Goal: Task Accomplishment & Management: Manage account settings

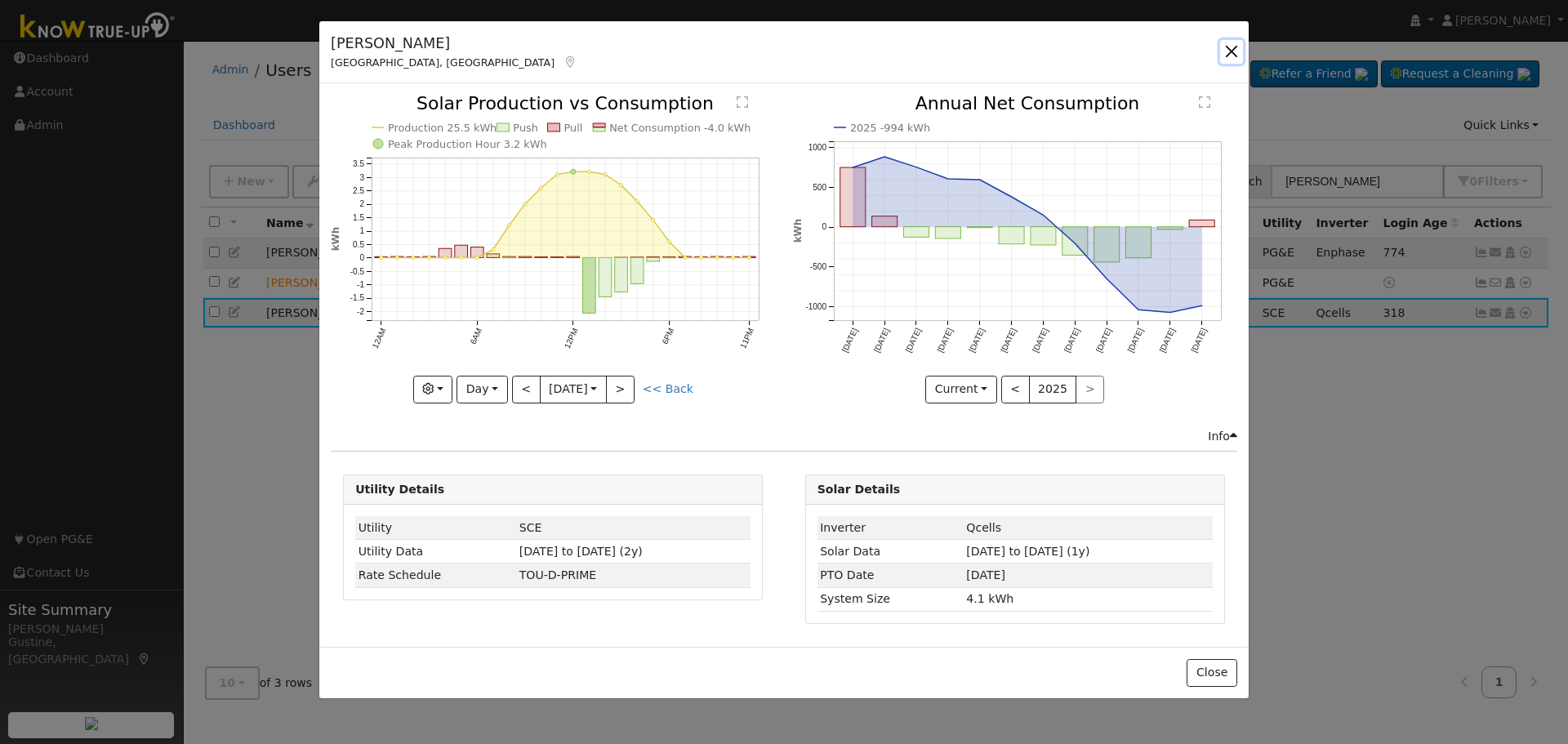
click at [1227, 56] on button "button" at bounding box center [1231, 51] width 23 height 23
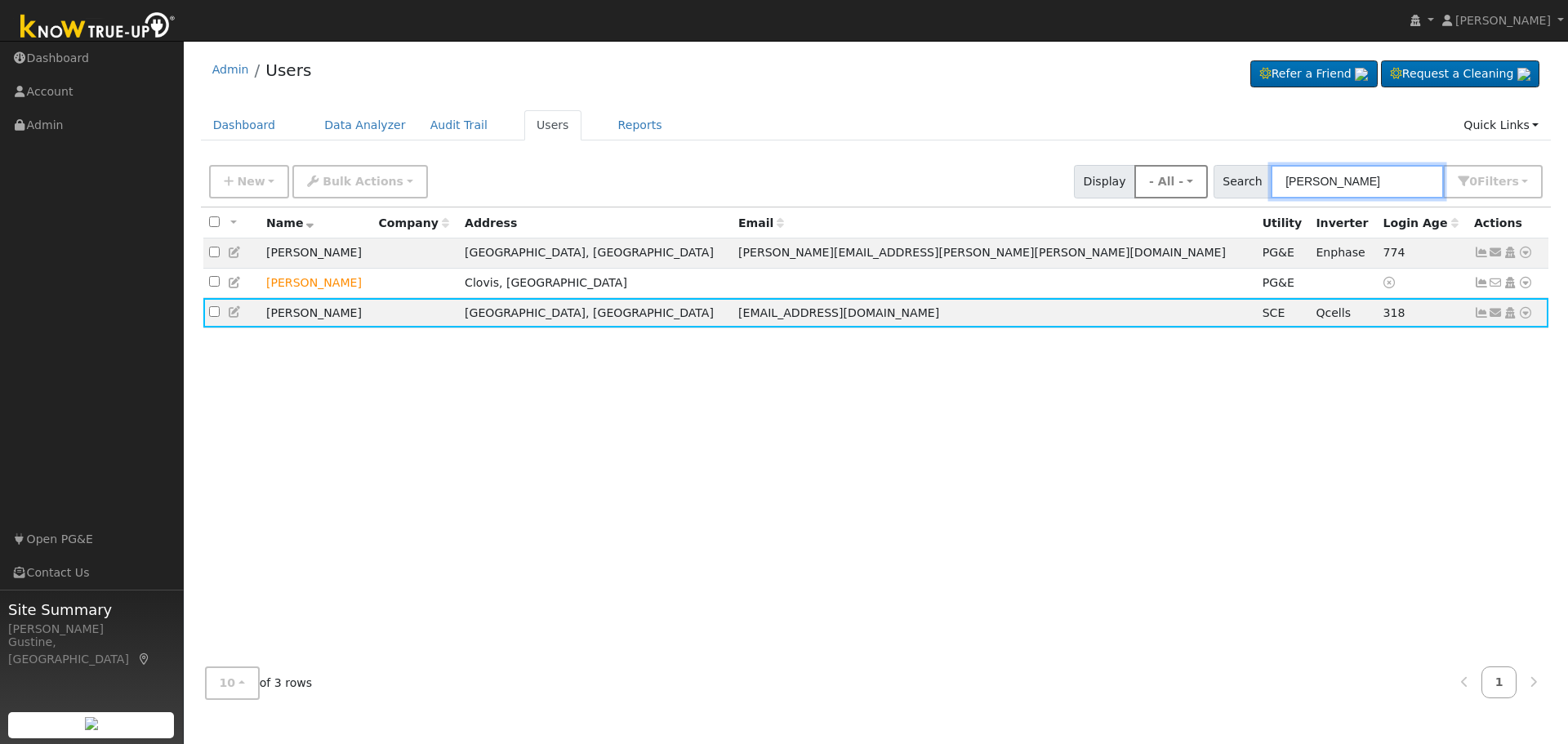
drag, startPoint x: 1338, startPoint y: 176, endPoint x: 1109, endPoint y: 175, distance: 229.0
click at [1137, 175] on div "New Add User Quick Add Quick Connect Quick Convert Lead Bulk Actions Send Email…" at bounding box center [875, 179] width 1340 height 39
type input "klass"
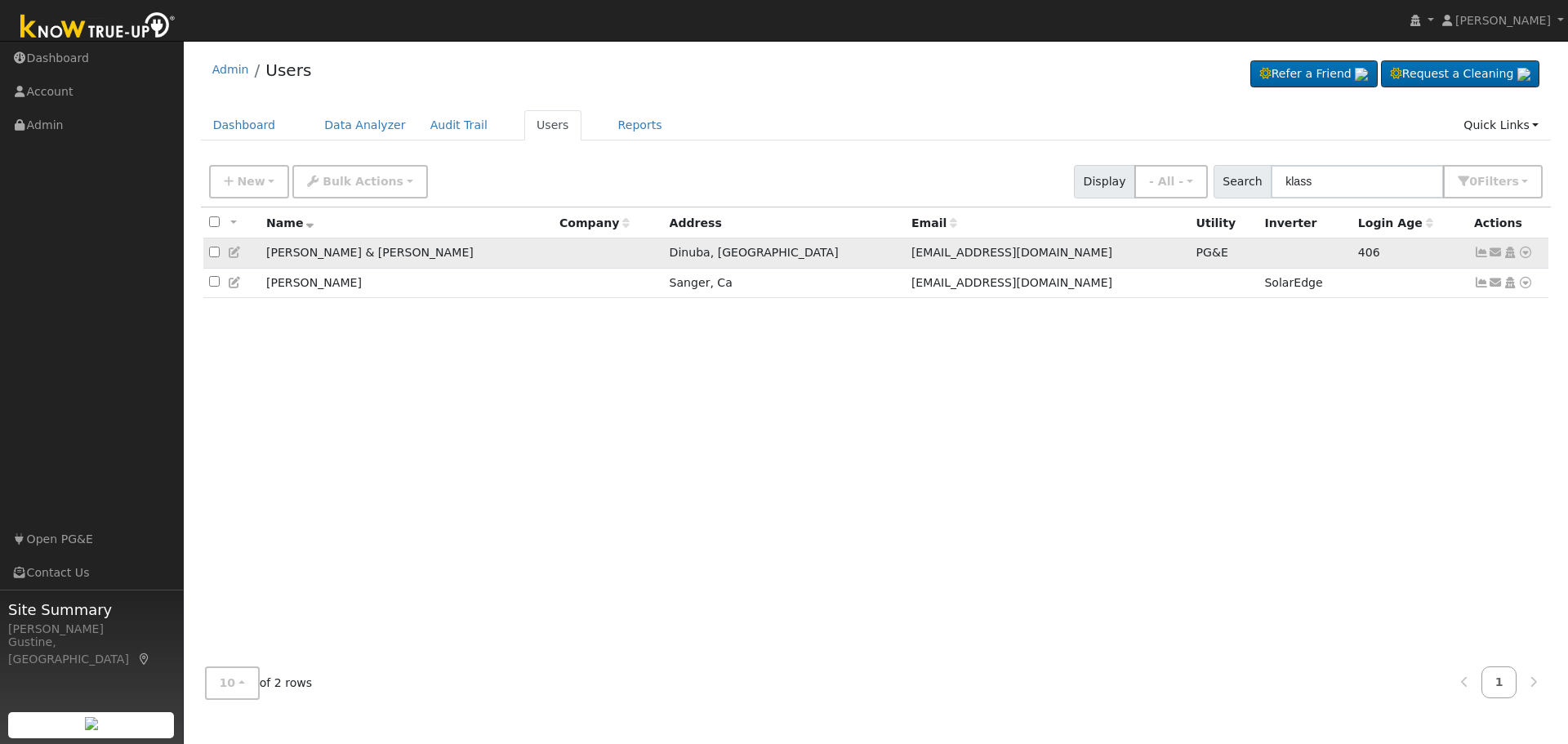
click at [1478, 259] on link at bounding box center [1481, 252] width 15 height 13
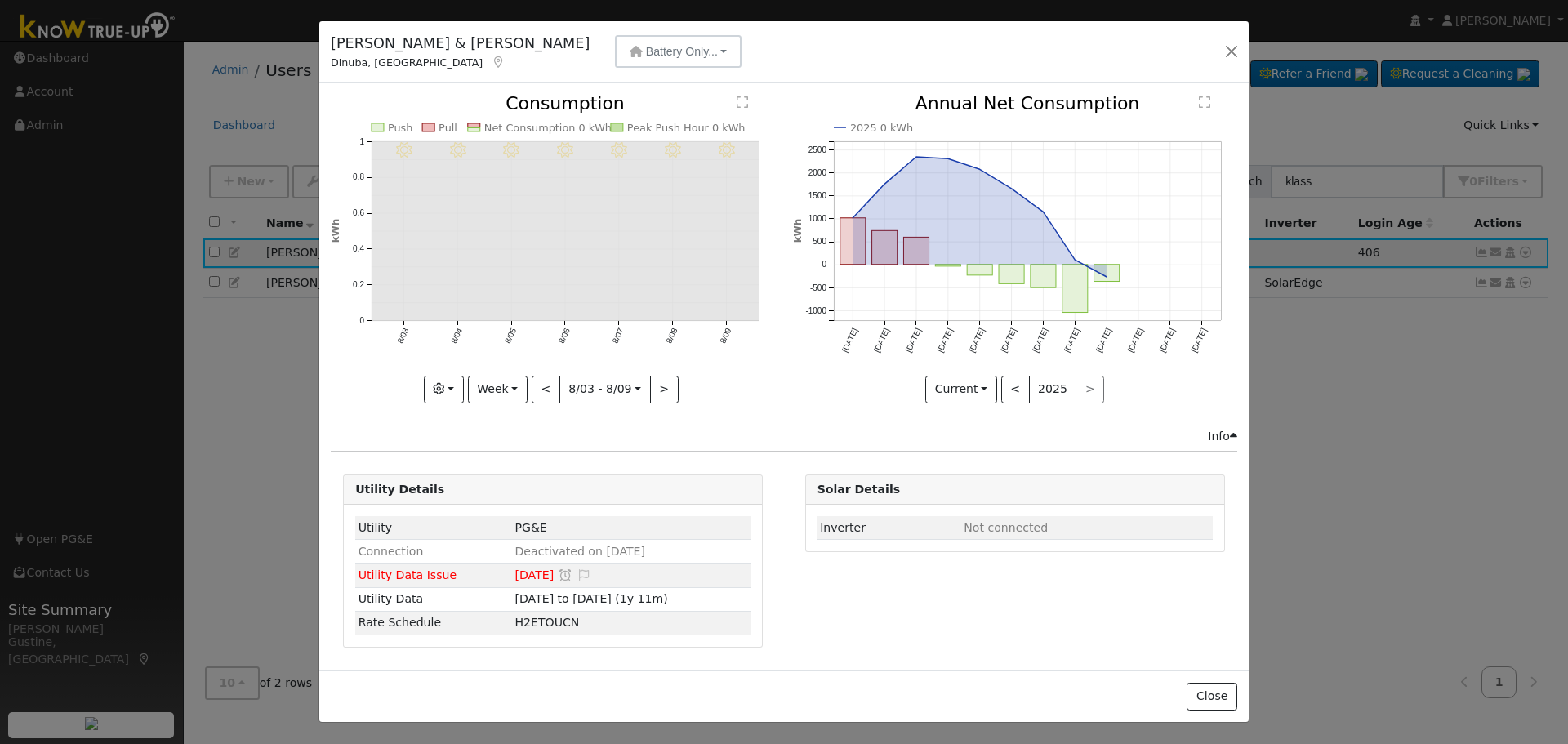
click at [591, 74] on div "[PERSON_NAME] & [PERSON_NAME] Dinuba, [GEOGRAPHIC_DATA] Battery Only... Battery…" at bounding box center [783, 52] width 929 height 63
click at [615, 40] on button "Battery Only..." at bounding box center [679, 51] width 127 height 33
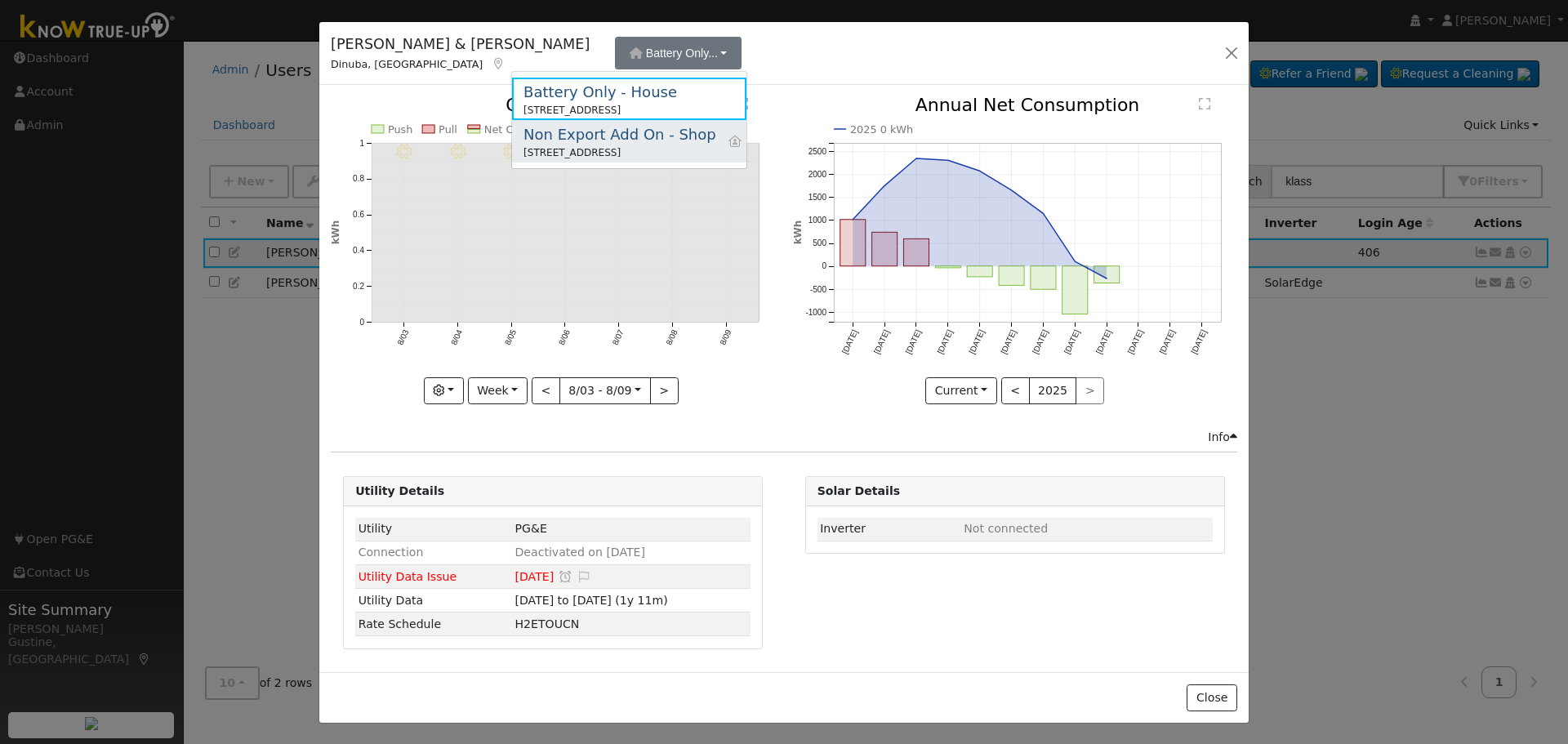
click at [591, 139] on div "Non Export Add On - Shop" at bounding box center [620, 134] width 193 height 22
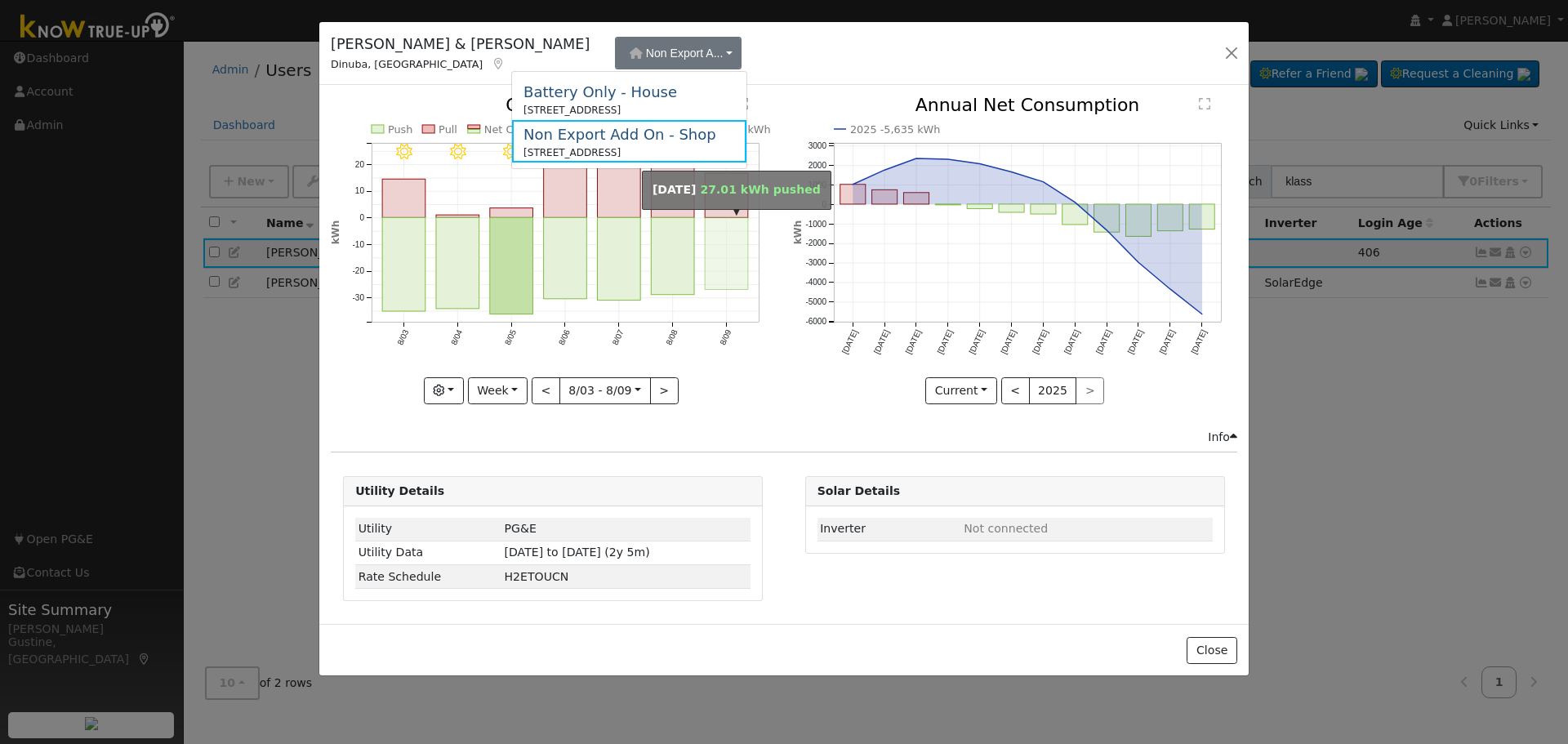
click at [709, 222] on rect "onclick=""" at bounding box center [726, 253] width 43 height 72
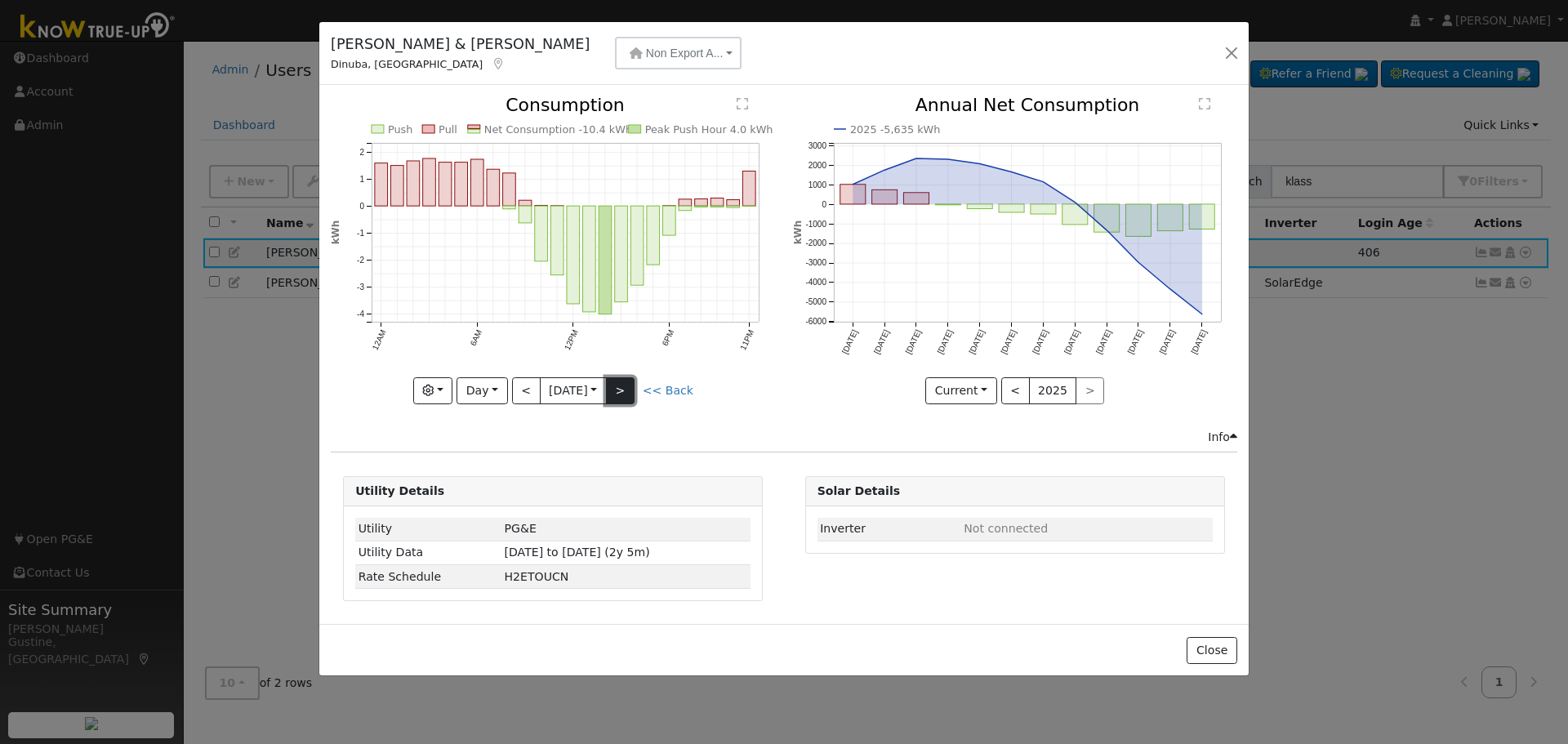
click at [619, 393] on button ">" at bounding box center [620, 391] width 28 height 28
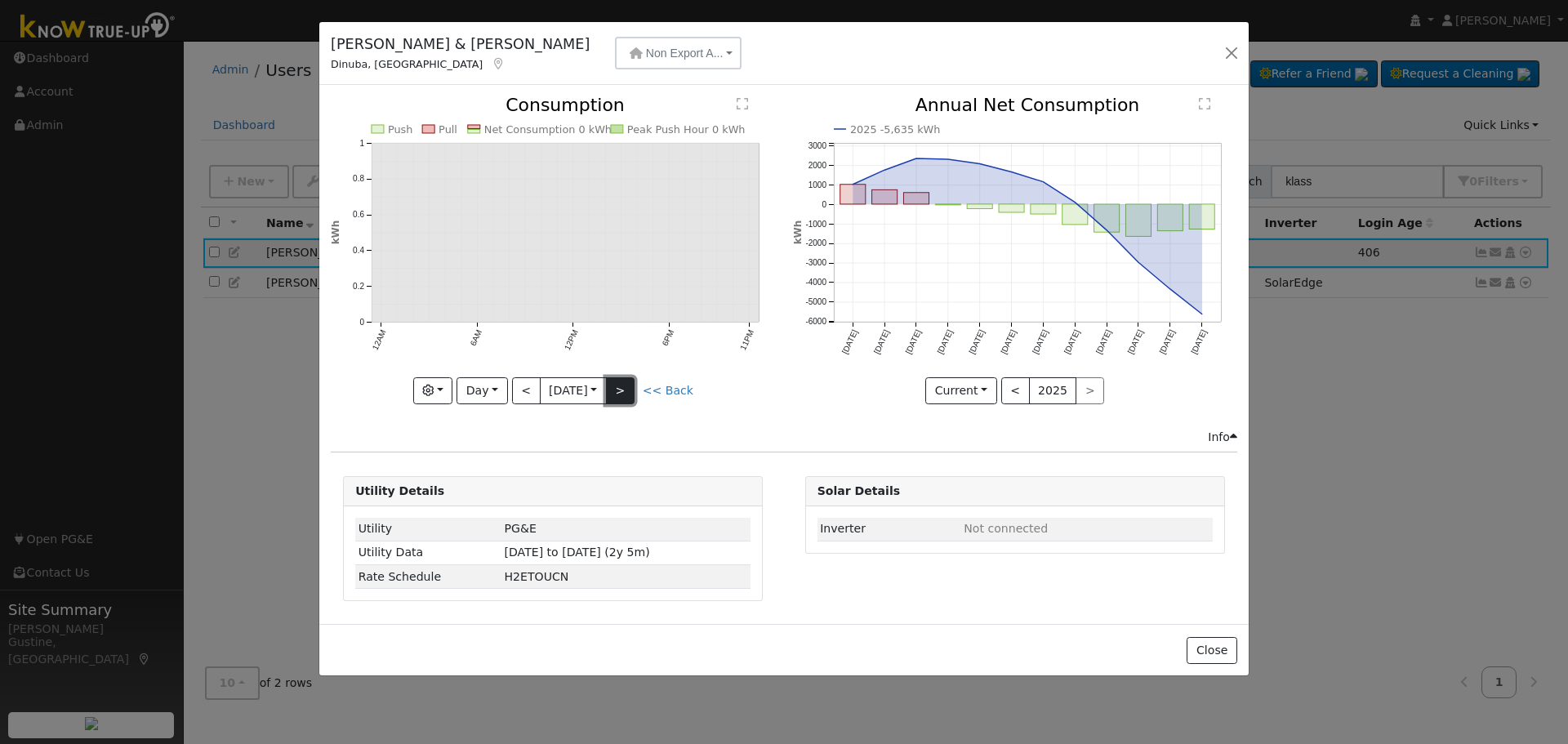
click at [619, 393] on button ">" at bounding box center [620, 391] width 28 height 28
click at [530, 383] on button "<" at bounding box center [525, 391] width 28 height 28
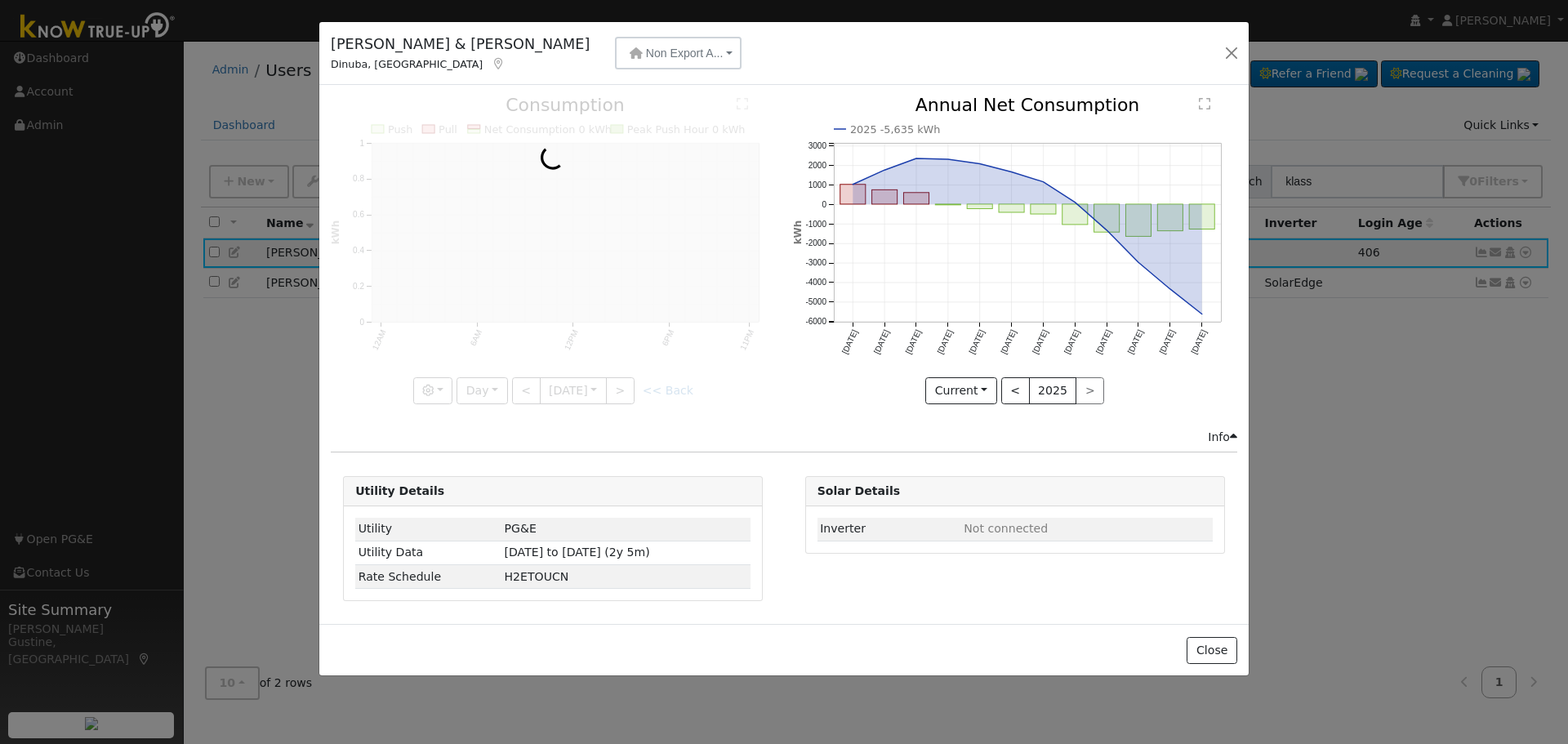
click at [530, 383] on div at bounding box center [553, 250] width 444 height 308
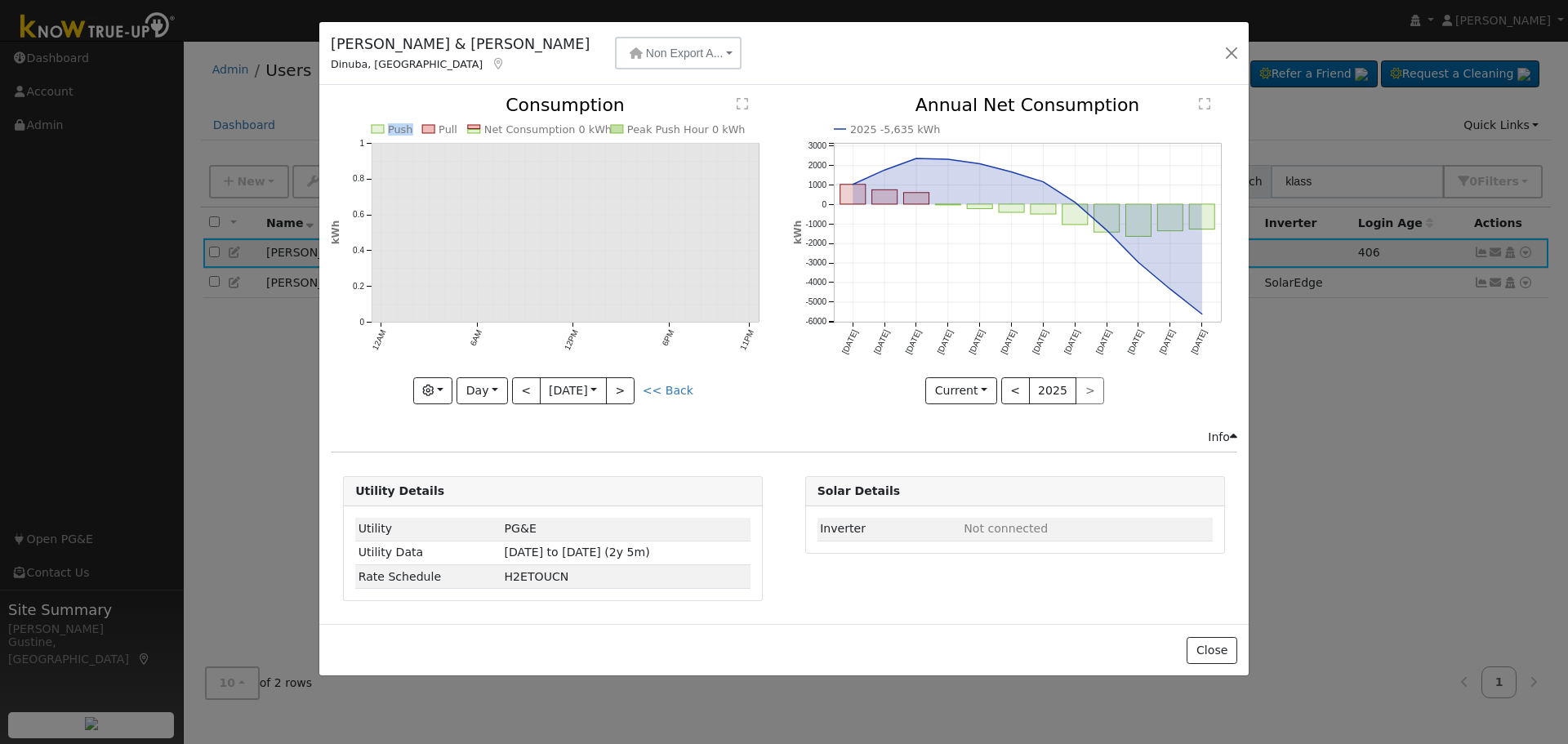
click at [530, 383] on div at bounding box center [553, 250] width 444 height 308
click at [530, 383] on button "<" at bounding box center [525, 391] width 28 height 28
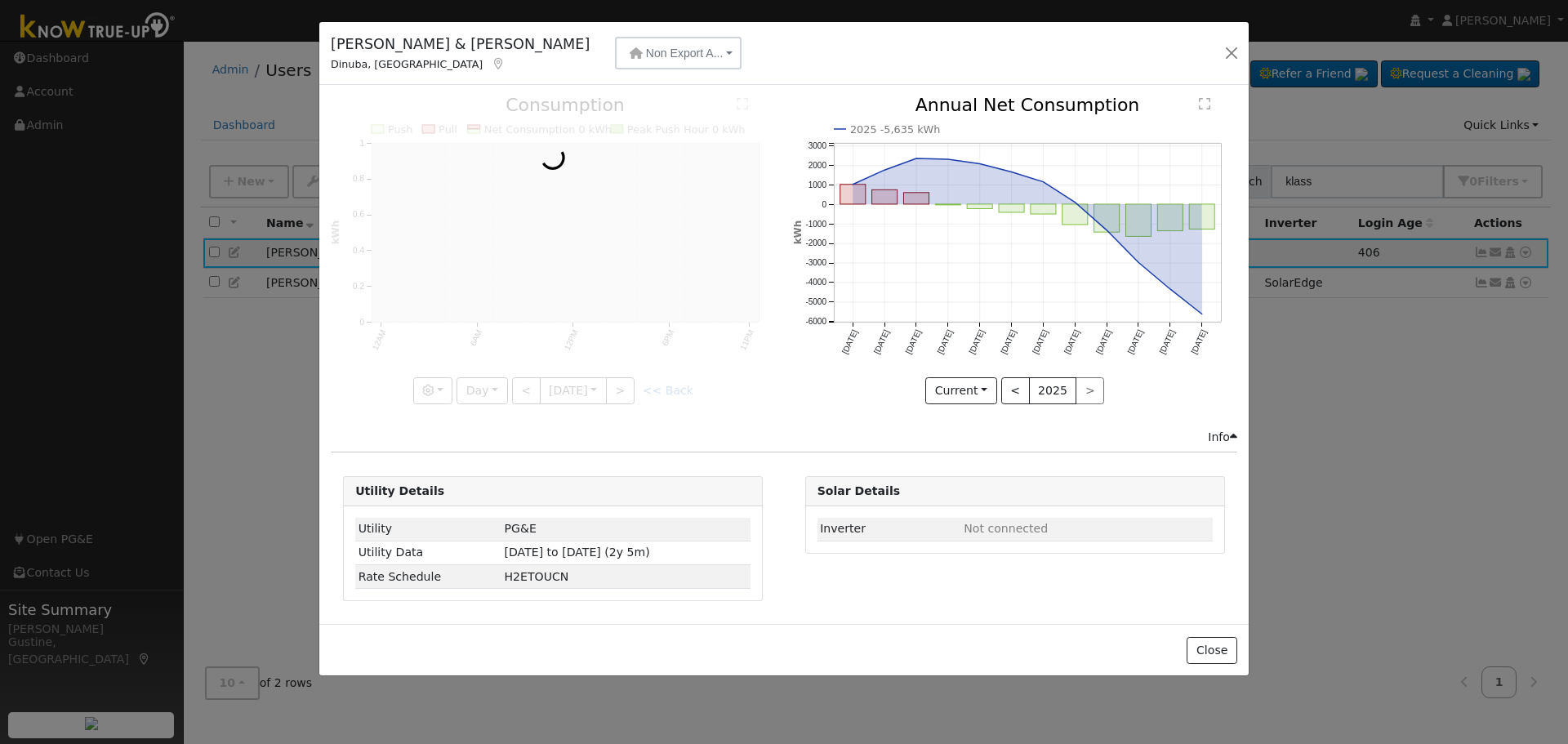
click at [530, 383] on div at bounding box center [553, 250] width 444 height 308
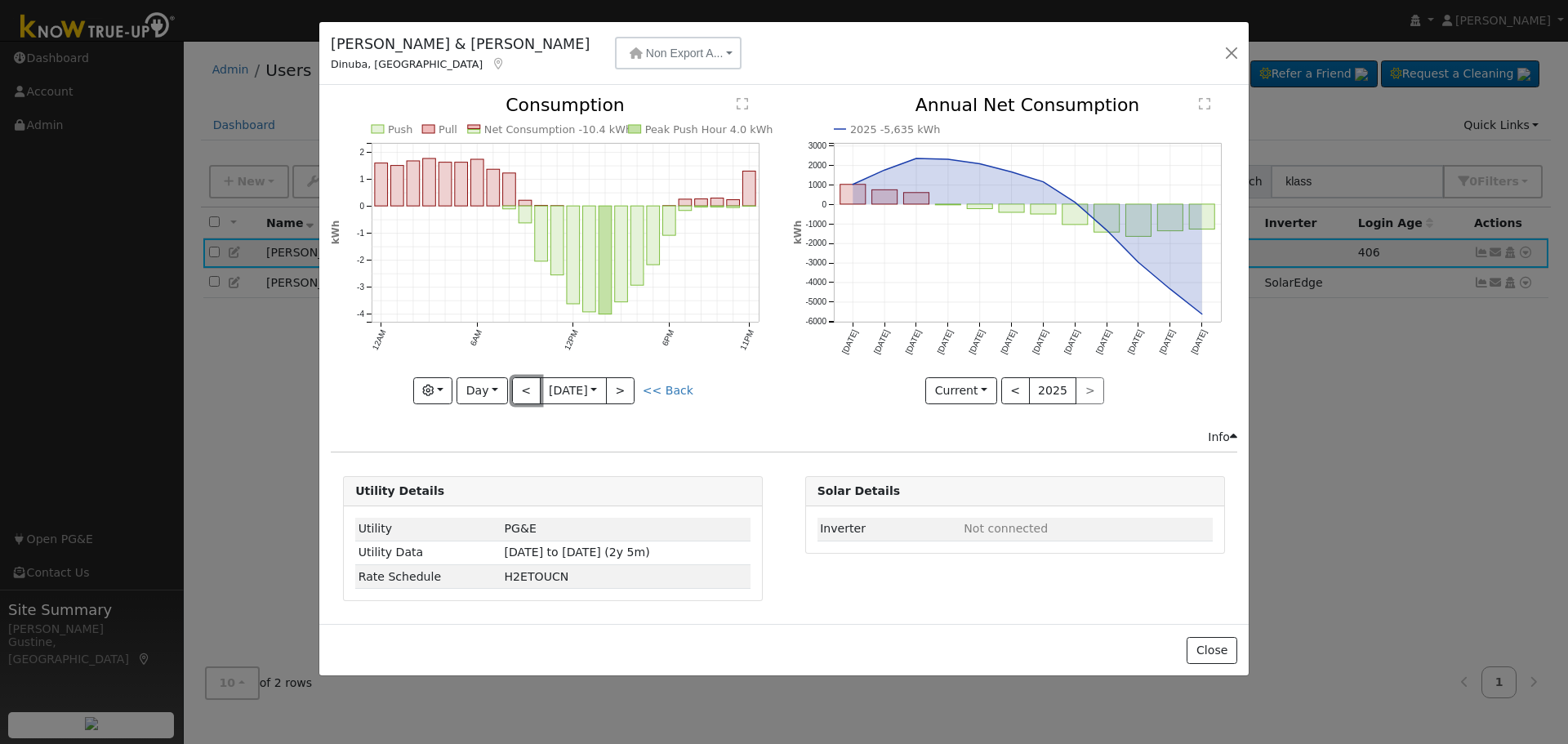
click at [530, 383] on button "<" at bounding box center [525, 391] width 28 height 28
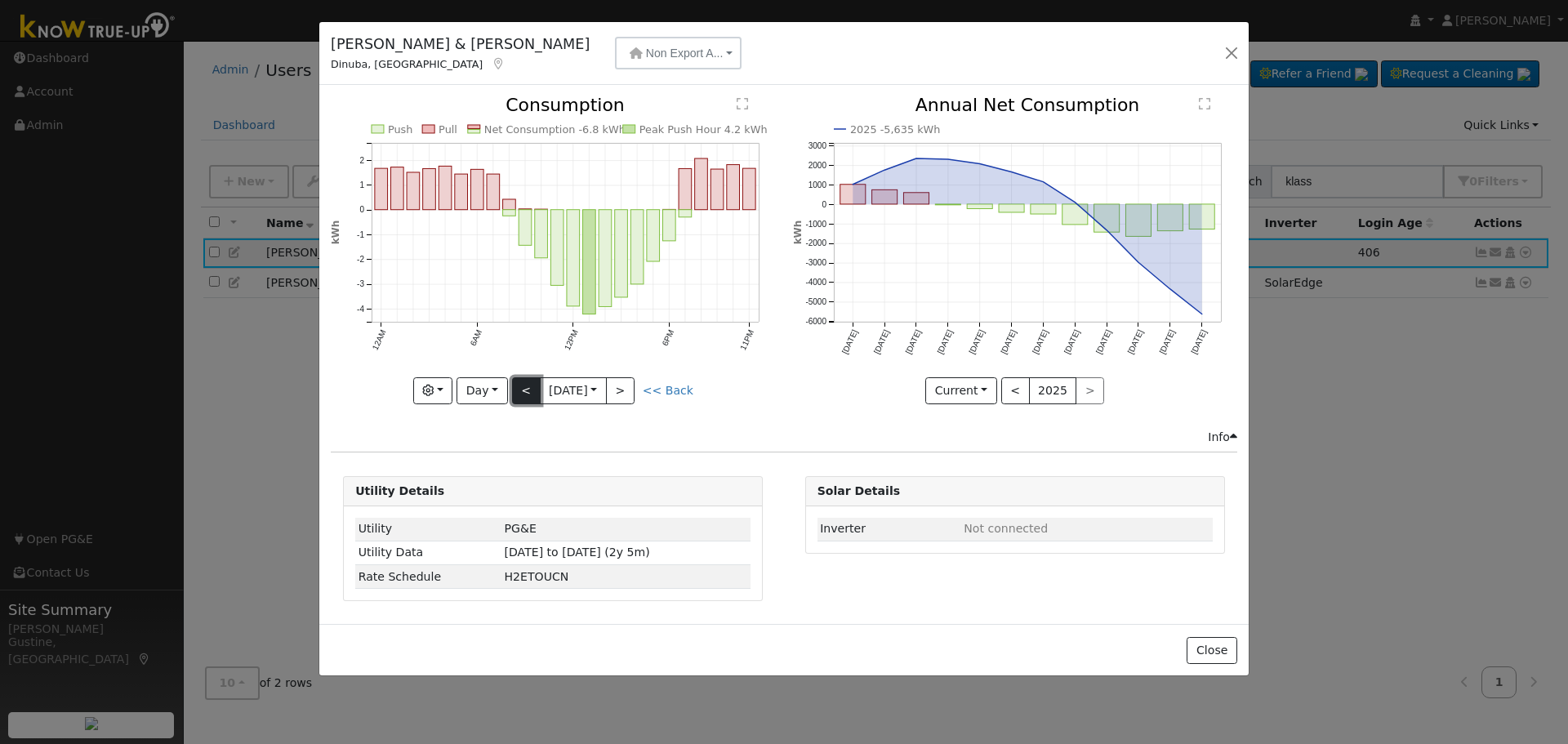
click at [535, 384] on button "<" at bounding box center [525, 391] width 28 height 28
click at [534, 384] on button "<" at bounding box center [525, 391] width 28 height 28
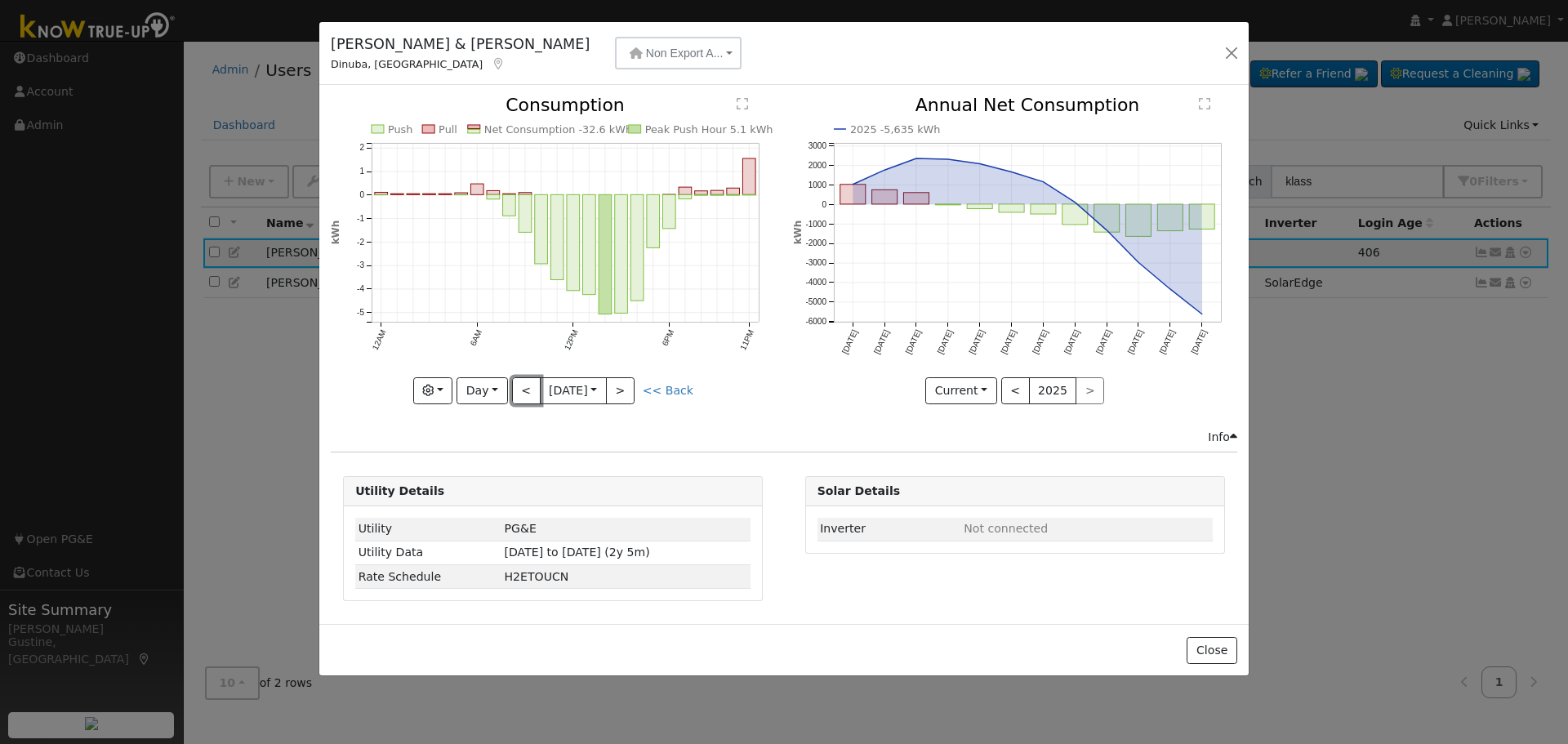
click at [534, 384] on button "<" at bounding box center [525, 391] width 28 height 28
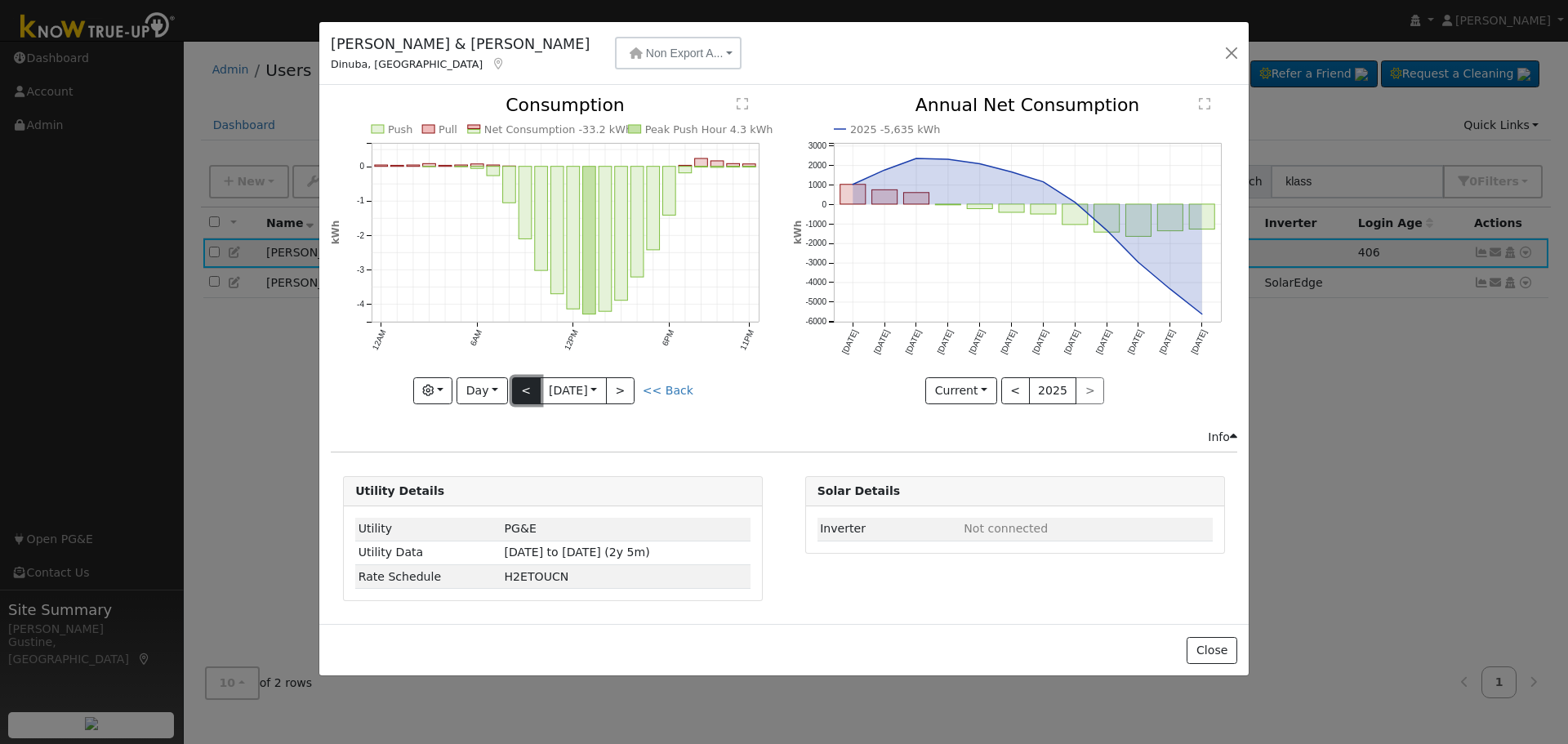
click at [519, 389] on button "<" at bounding box center [525, 391] width 28 height 28
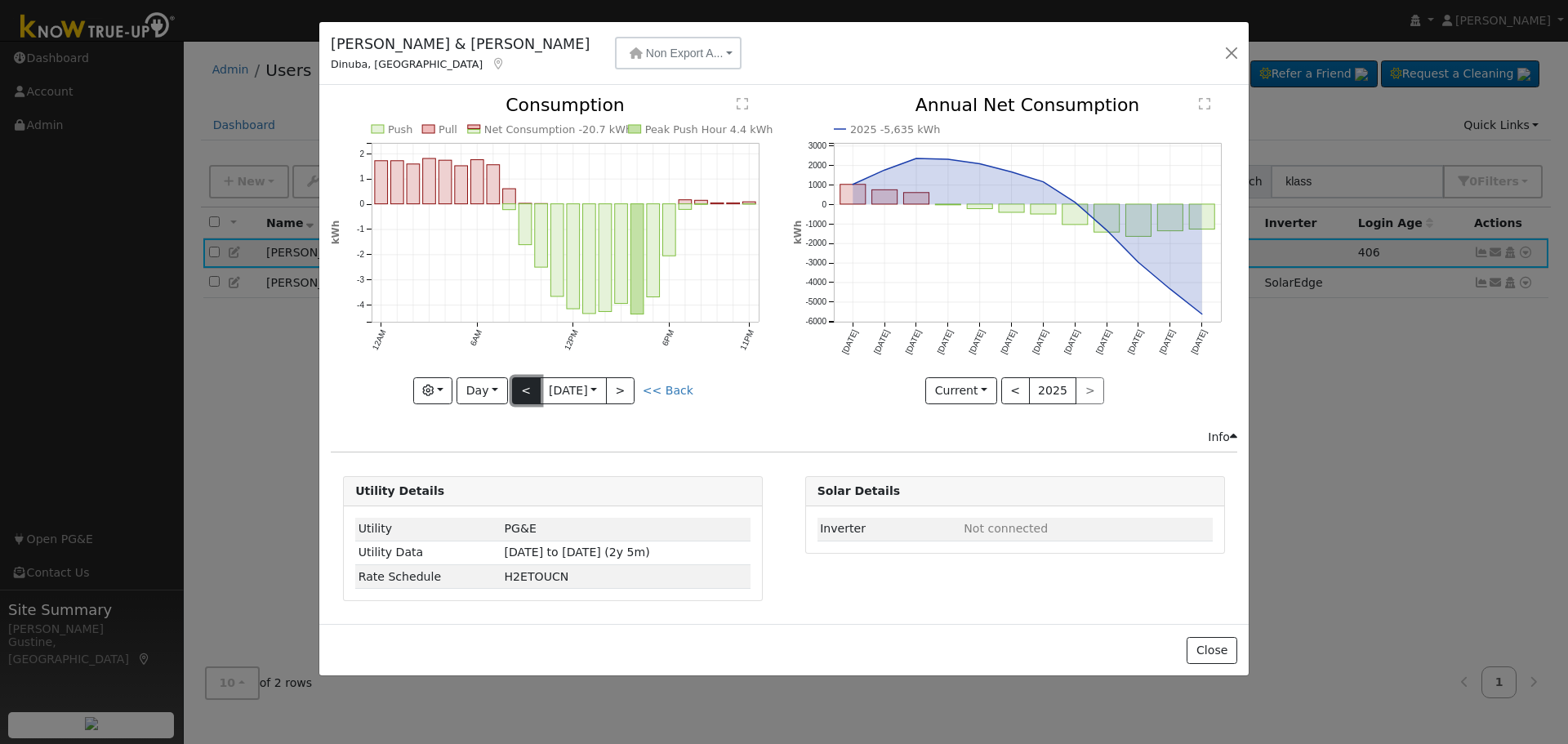
click at [519, 389] on button "<" at bounding box center [525, 391] width 28 height 28
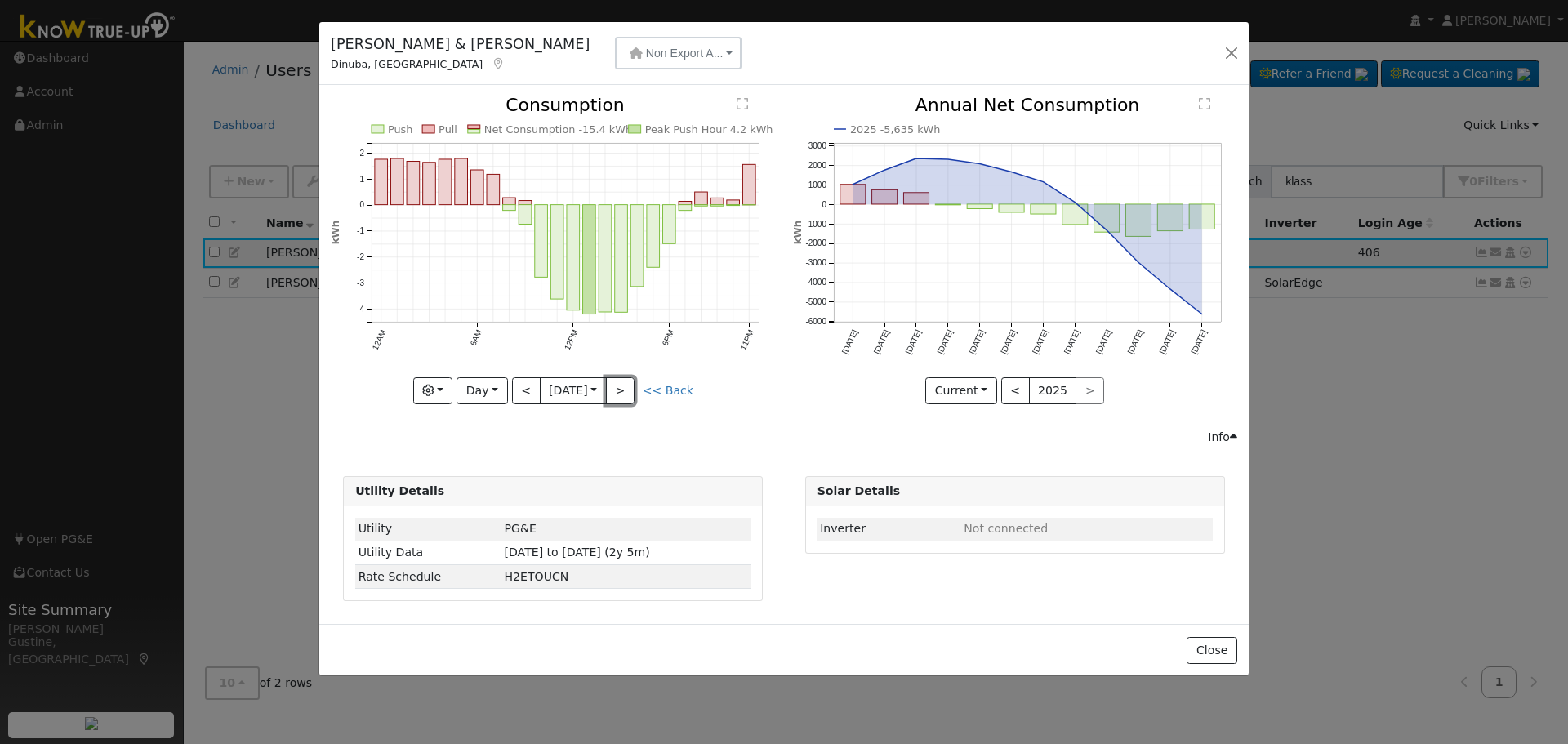
click at [623, 387] on button ">" at bounding box center [620, 391] width 28 height 28
click at [621, 393] on button ">" at bounding box center [620, 391] width 28 height 28
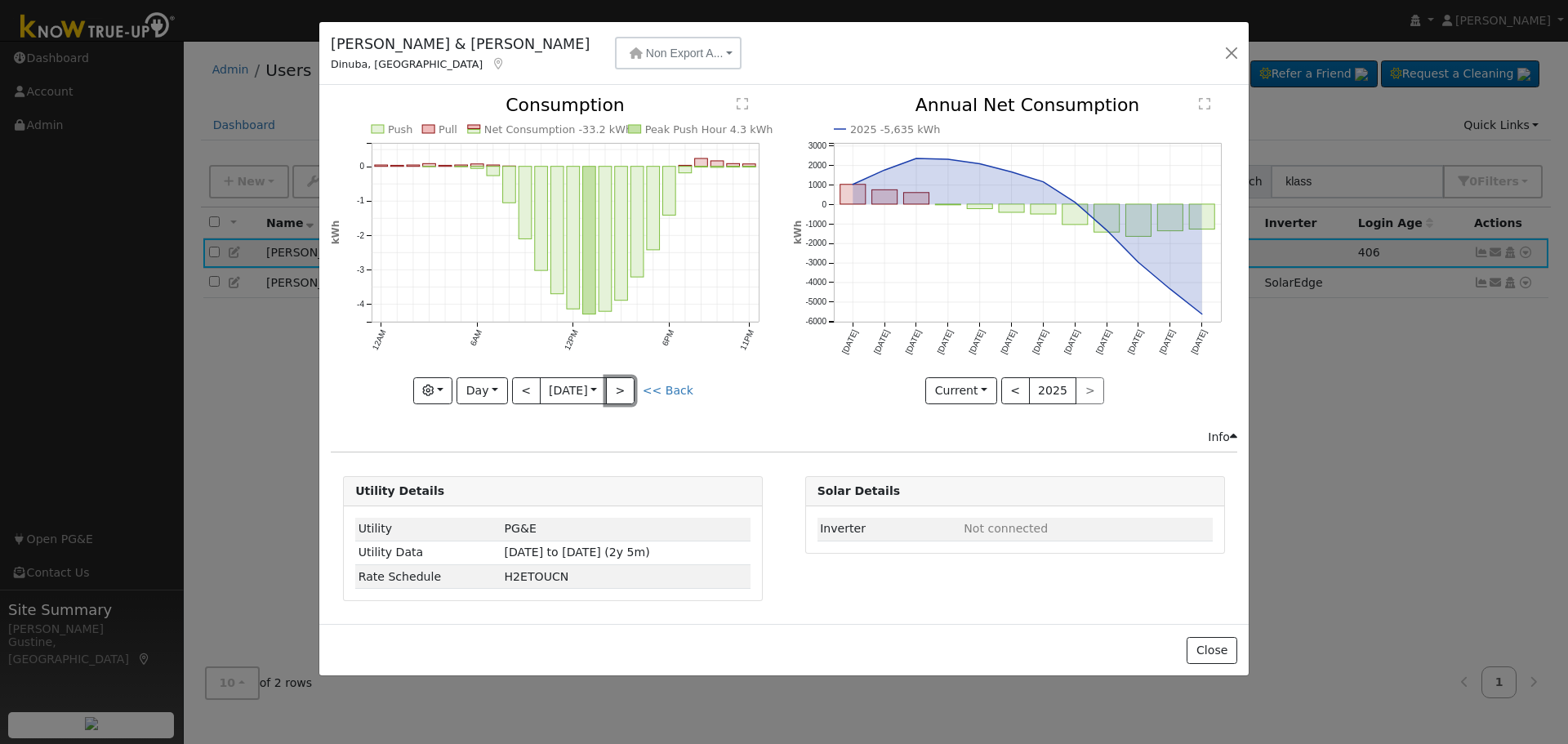
click at [635, 404] on button ">" at bounding box center [620, 391] width 28 height 28
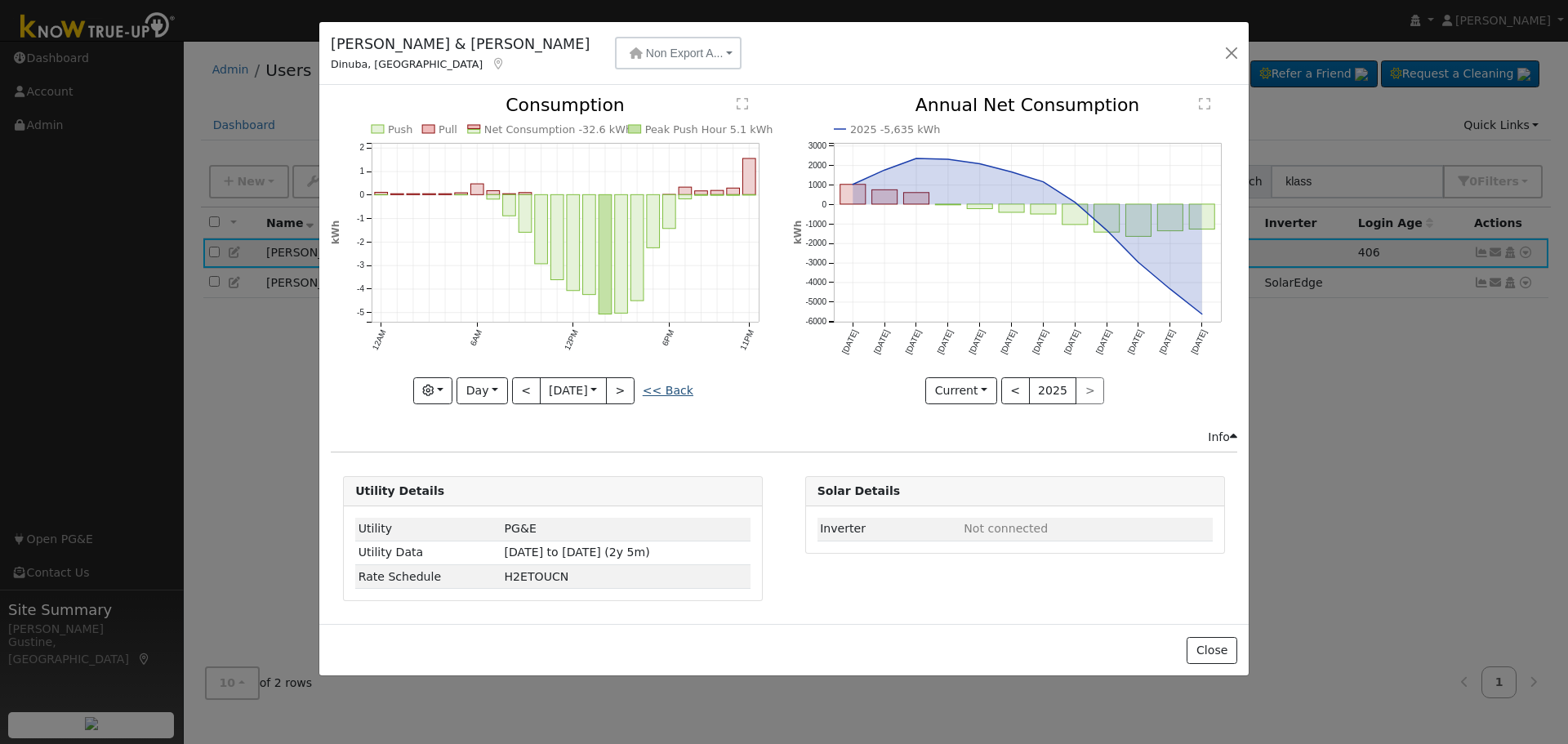
click at [656, 384] on link "<< Back" at bounding box center [668, 391] width 50 height 13
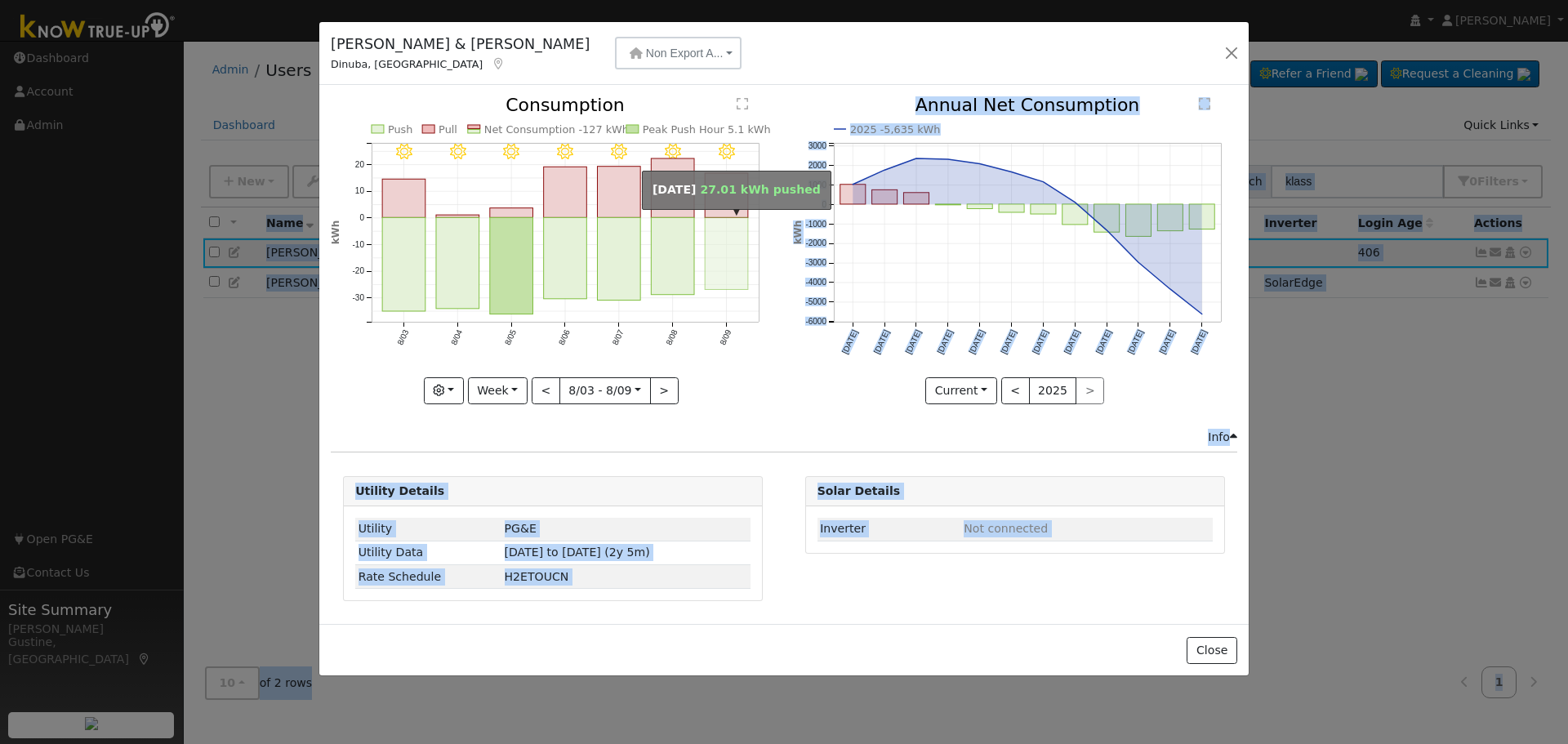
drag, startPoint x: 717, startPoint y: 227, endPoint x: 726, endPoint y: 213, distance: 16.6
click at [726, 213] on g "onclick="" onclick=""" at bounding box center [726, 231] width 43 height 117
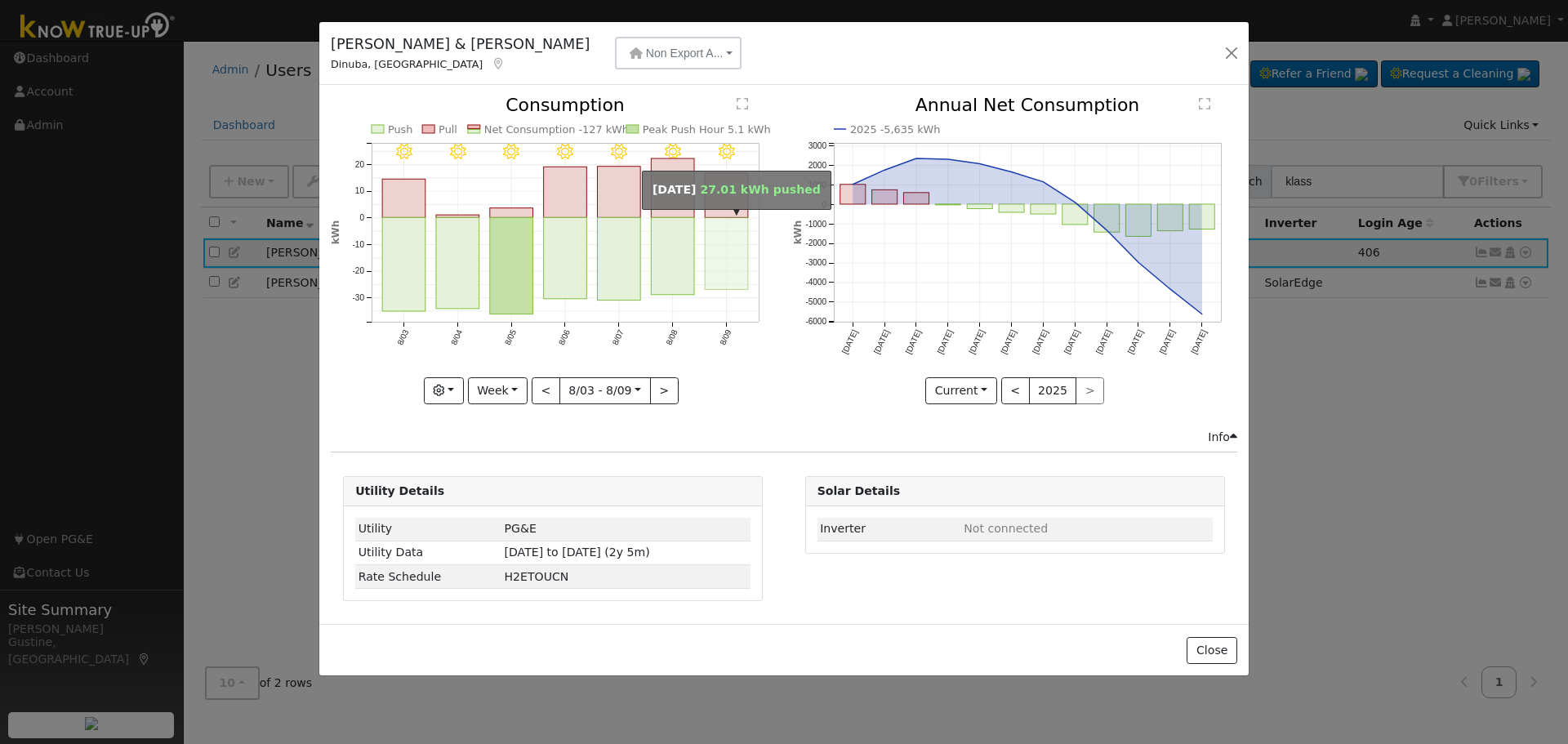
click at [720, 220] on rect "onclick=""" at bounding box center [726, 253] width 43 height 72
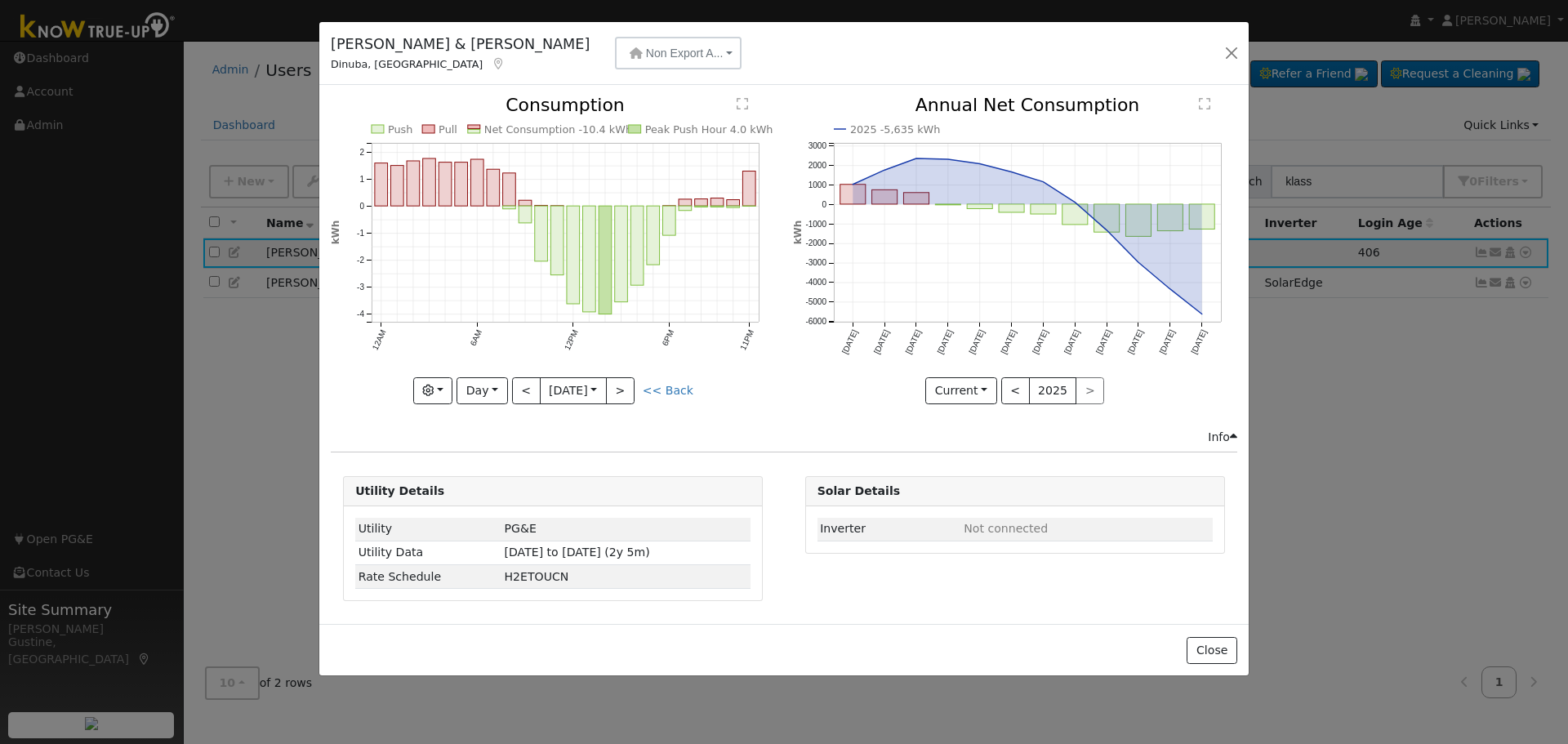
click at [575, 42] on div "[PERSON_NAME] & [PERSON_NAME] Dinuba, [GEOGRAPHIC_DATA] Non Export A... Battery…" at bounding box center [783, 53] width 929 height 63
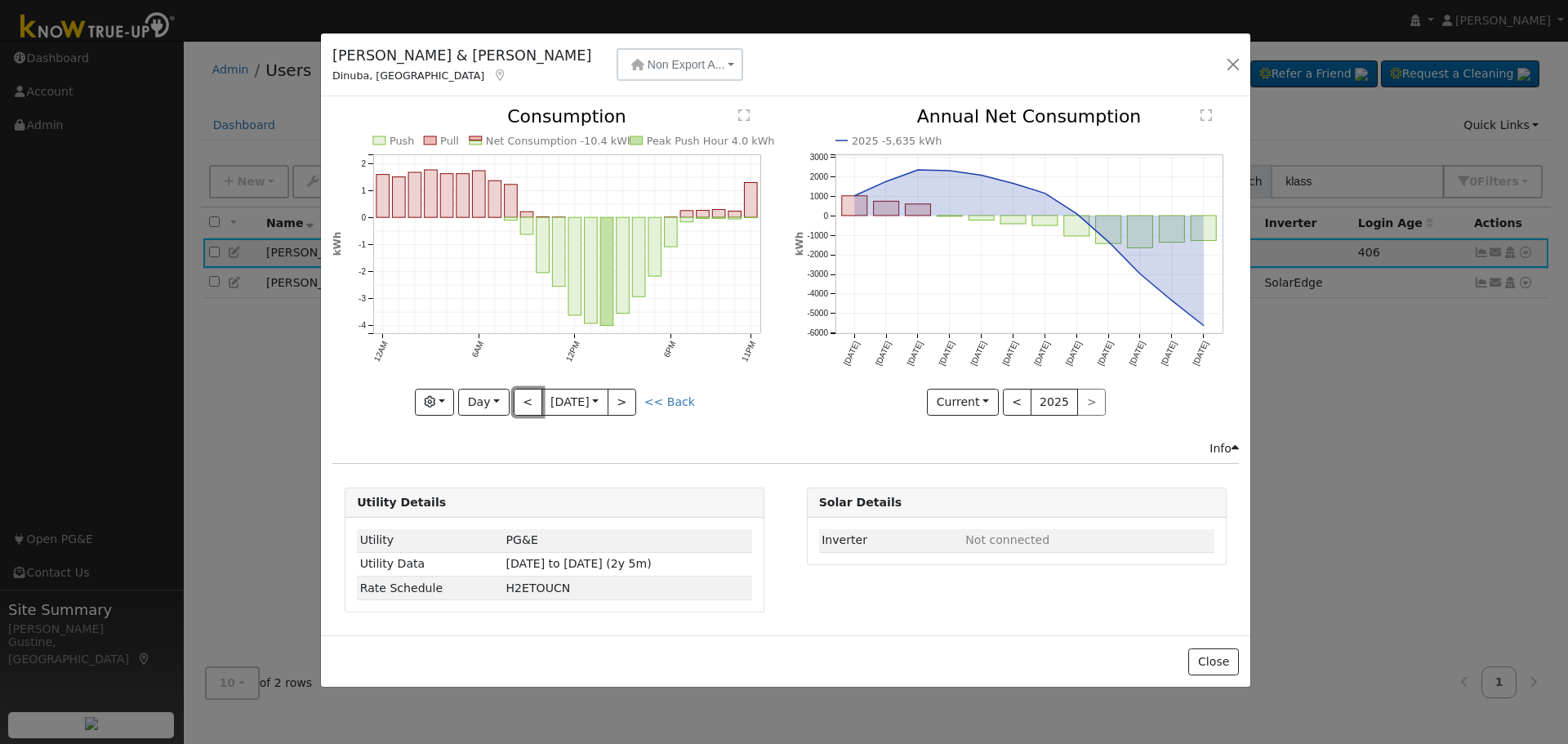
click at [525, 405] on button "<" at bounding box center [527, 403] width 28 height 28
click at [524, 392] on button "<" at bounding box center [527, 403] width 28 height 28
click at [525, 399] on div "Push Pull Net Consumption -11.5 kWh Peak Push Hour 4.2 kWh 12AM 6AM 12PM 6PM 11…" at bounding box center [554, 262] width 444 height 308
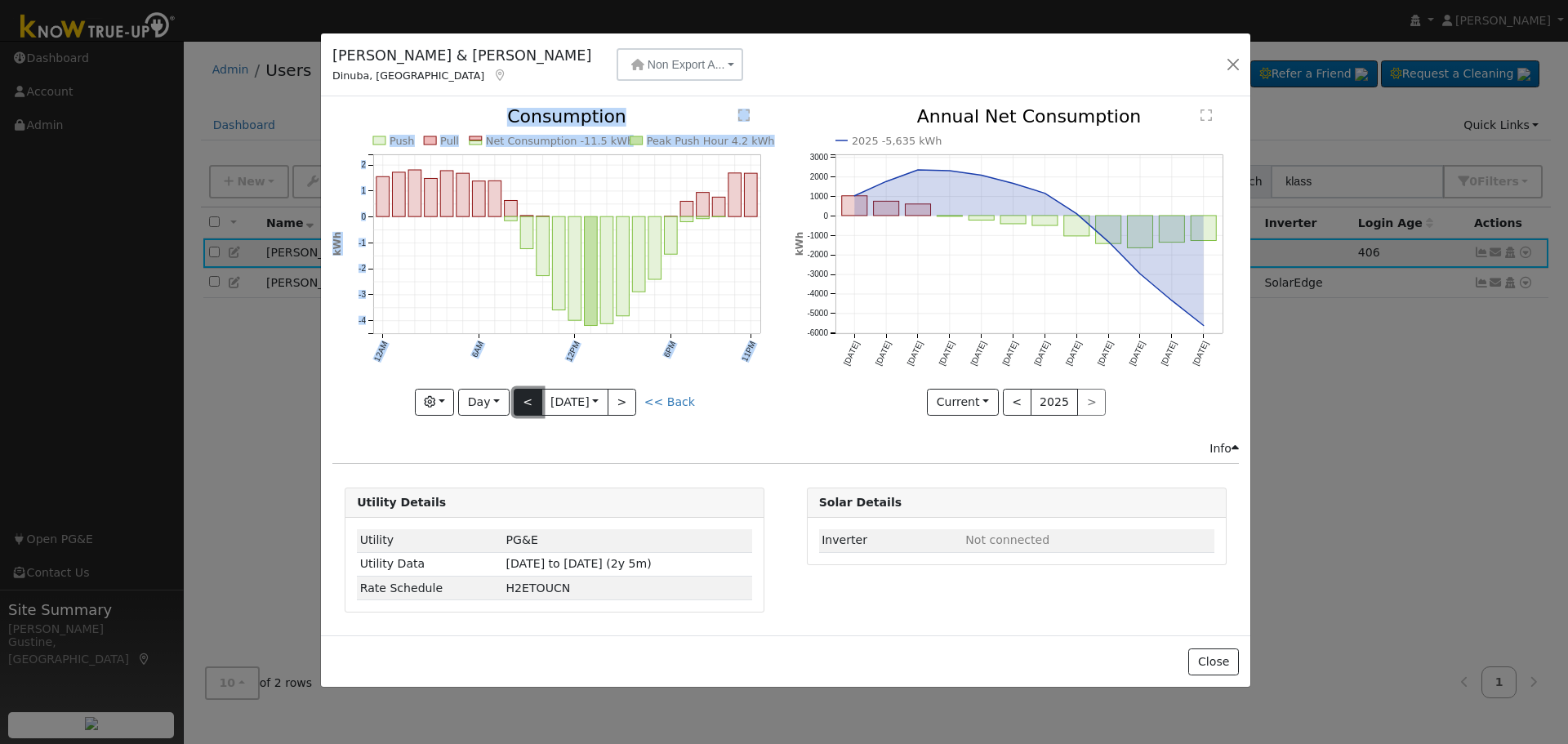
click at [525, 399] on button "<" at bounding box center [527, 403] width 28 height 28
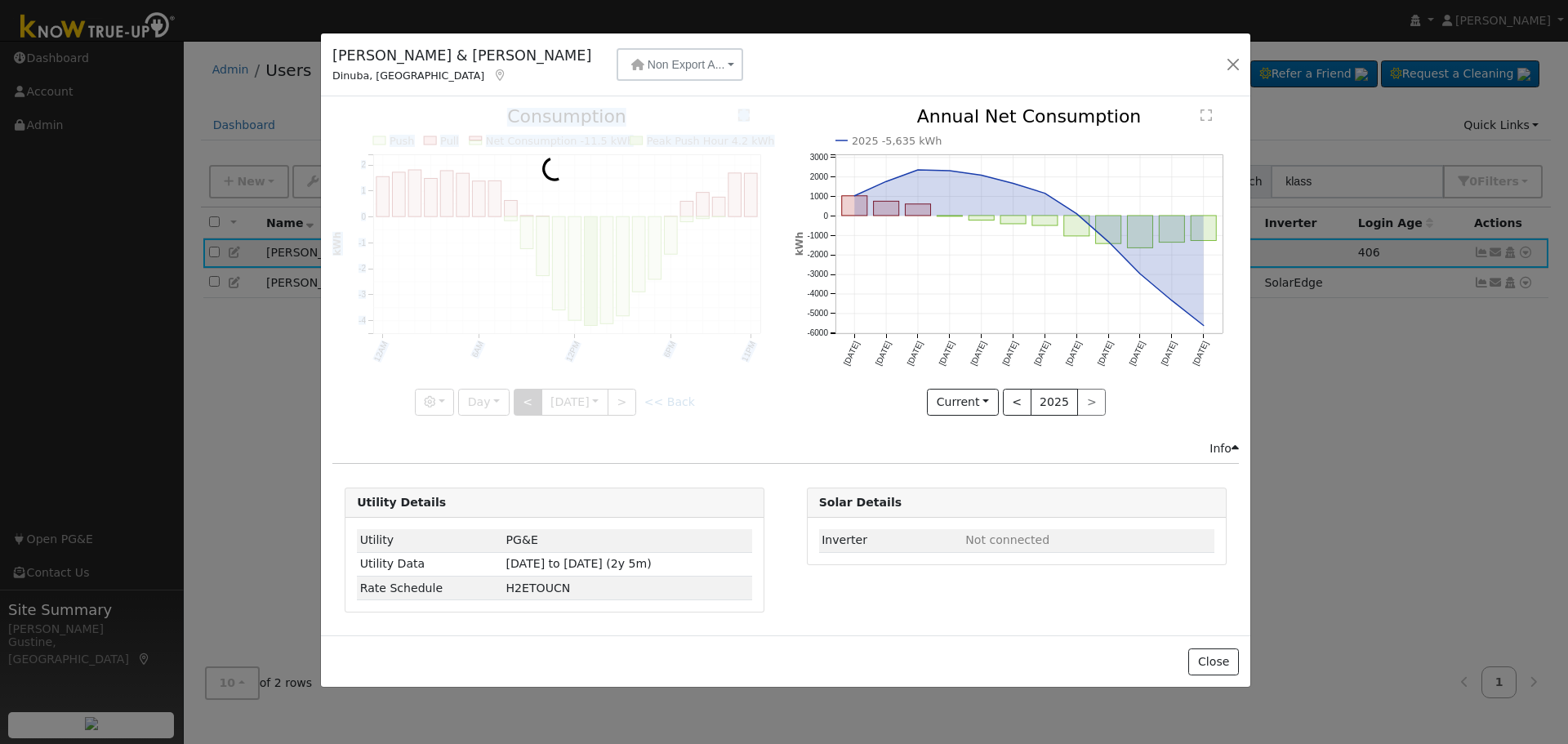
click at [525, 399] on div at bounding box center [554, 262] width 444 height 308
click at [525, 398] on div at bounding box center [554, 262] width 444 height 308
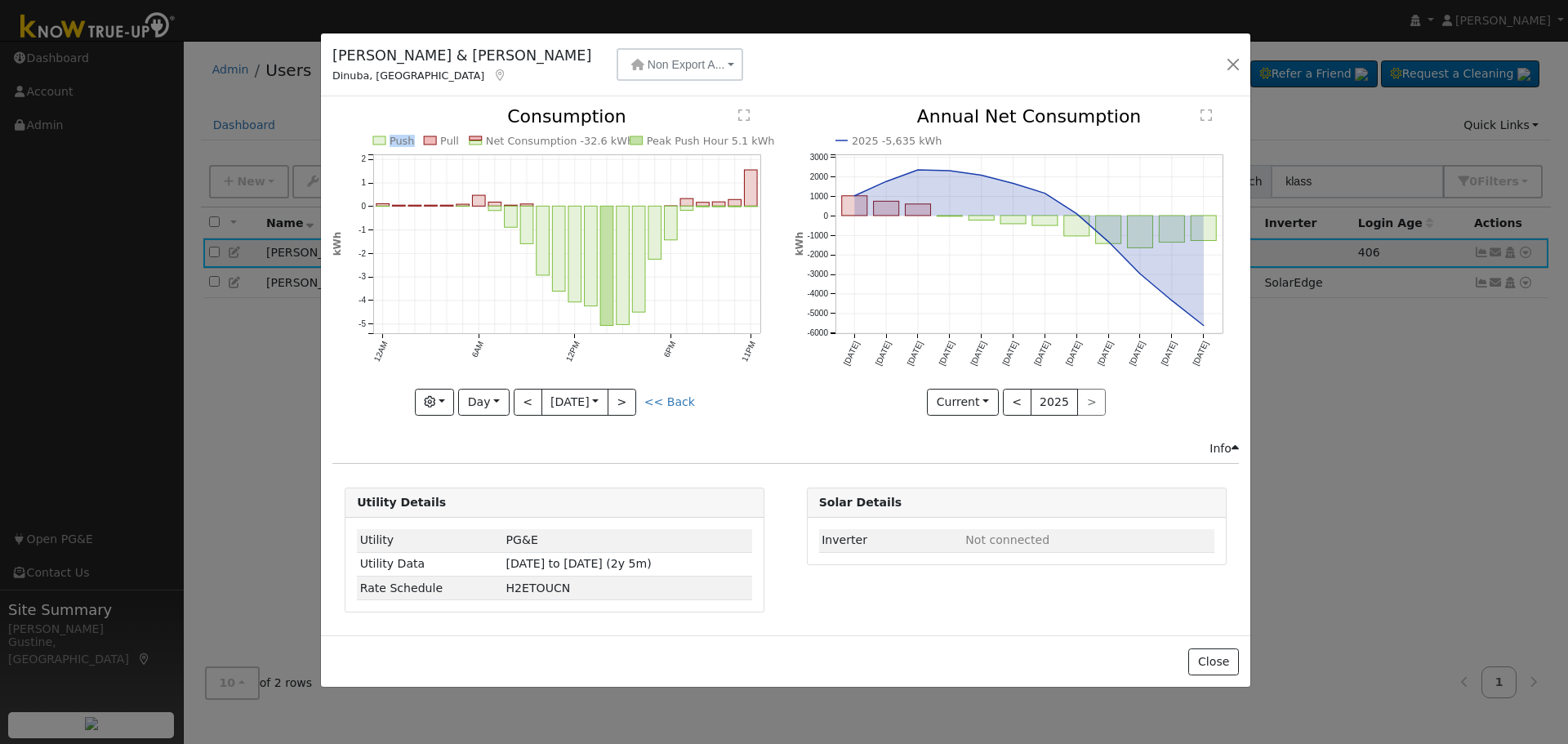
click at [525, 398] on div "Push Pull Net Consumption -32.6 kWh Peak Push Hour 5.1 kWh 12AM 6AM 12PM 6PM 11…" at bounding box center [554, 262] width 444 height 308
click at [525, 402] on button "<" at bounding box center [527, 403] width 28 height 28
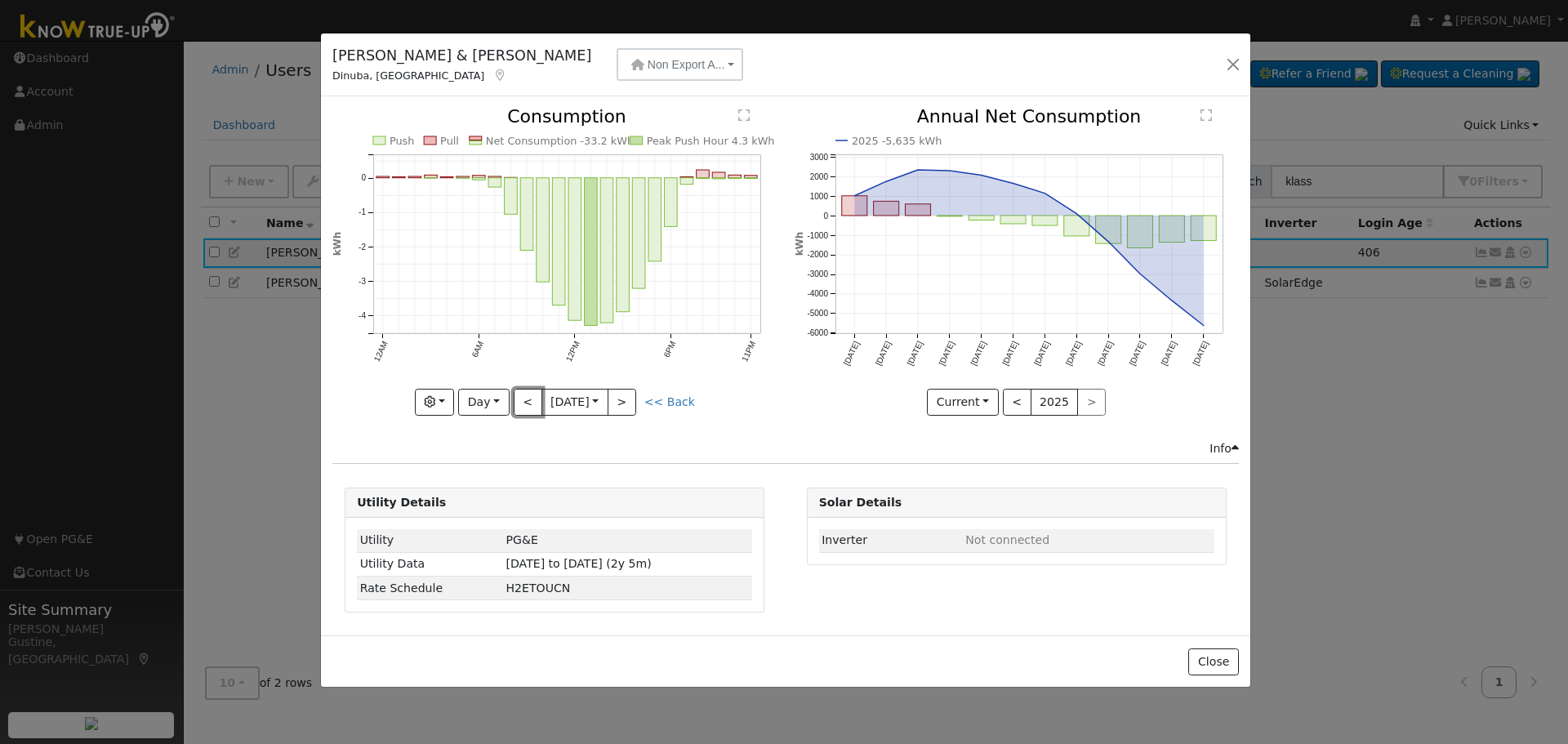
click at [525, 386] on div "Push Pull Net Consumption -33.2 kWh Peak Push Hour 4.3 kWh 12AM 6AM 12PM 6PM 11…" at bounding box center [554, 262] width 444 height 308
click at [525, 410] on button "<" at bounding box center [527, 403] width 28 height 28
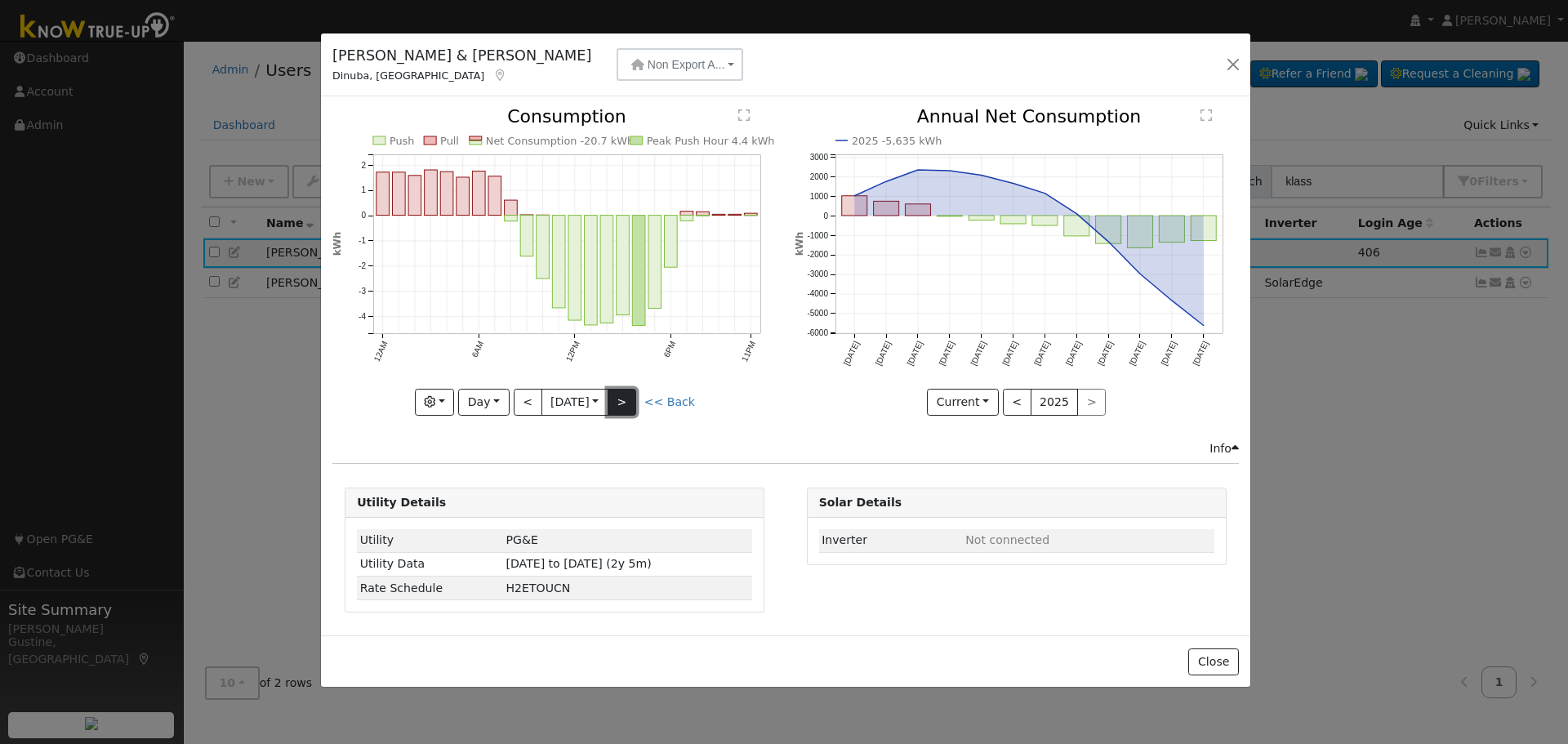
click at [630, 406] on button ">" at bounding box center [621, 403] width 28 height 28
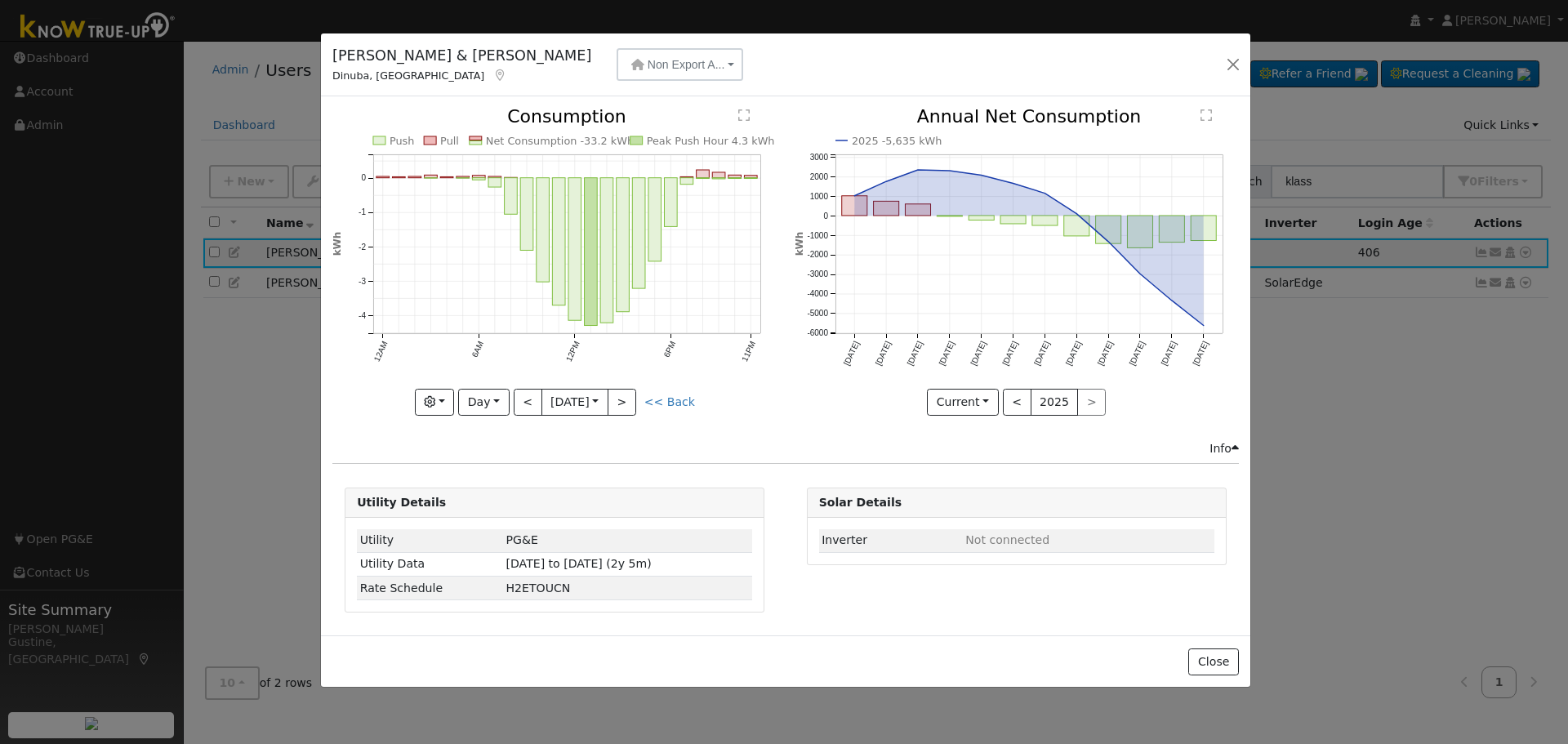
click at [653, 413] on div "Graphs Estimated Production Previous Year Consumption Previous Year Total Consu…" at bounding box center [554, 403] width 444 height 28
click at [627, 403] on button ">" at bounding box center [621, 403] width 28 height 28
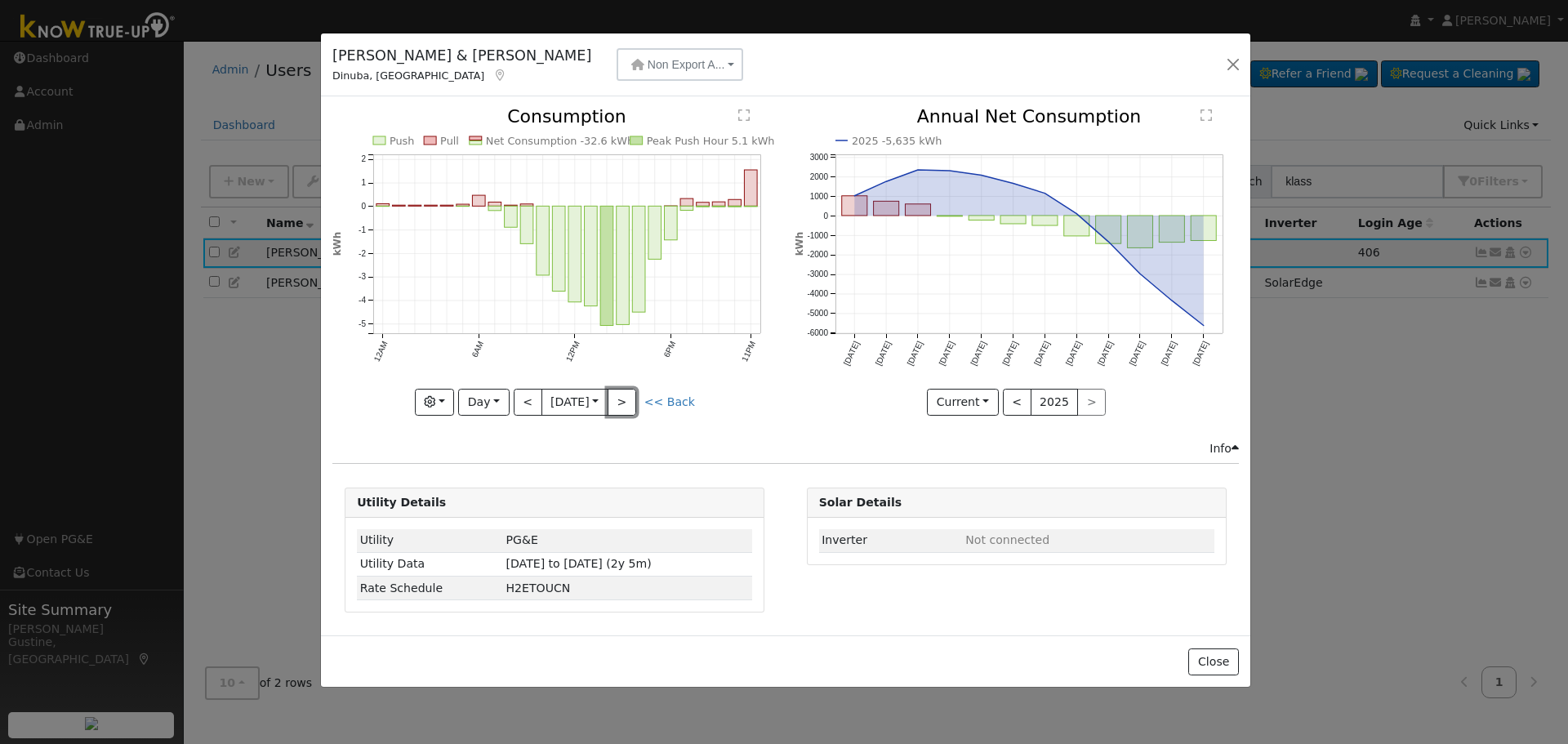
click at [619, 409] on button ">" at bounding box center [621, 403] width 28 height 28
type input "[DATE]"
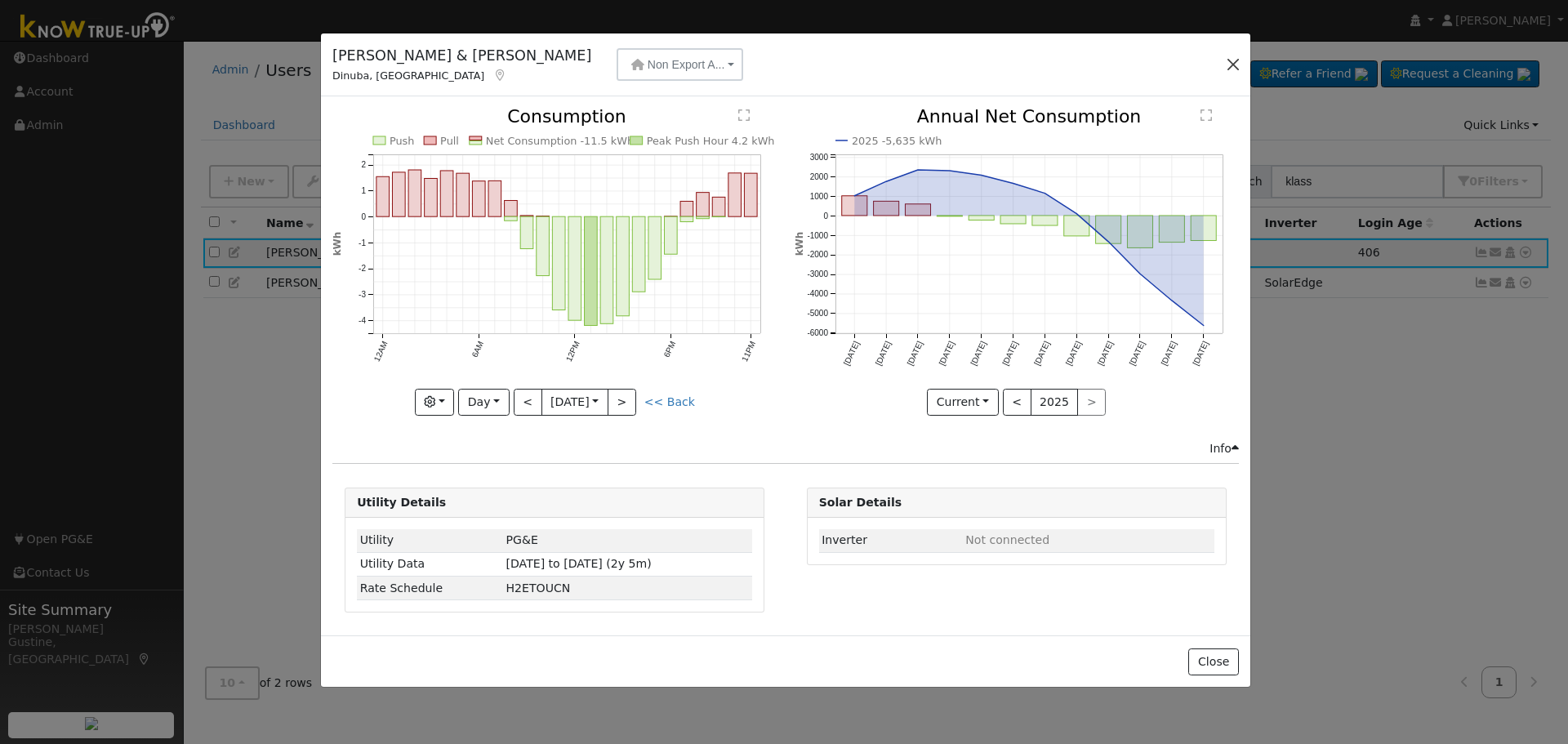
click at [1220, 54] on div "[PERSON_NAME] & [PERSON_NAME] Dinuba, [GEOGRAPHIC_DATA] Non Export A... Battery…" at bounding box center [785, 65] width 929 height 63
click at [1232, 69] on button "button" at bounding box center [1233, 64] width 23 height 23
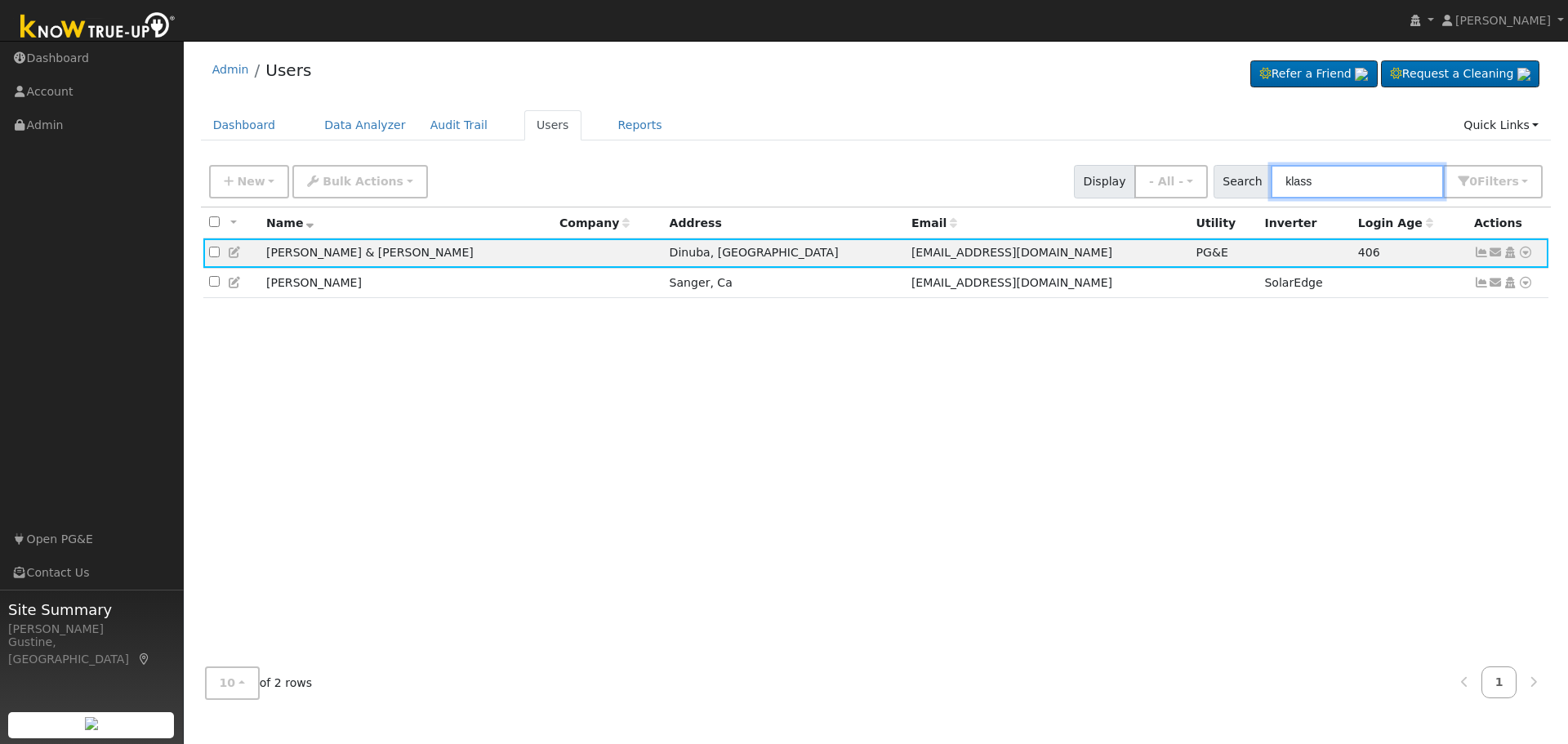
drag, startPoint x: 1339, startPoint y: 175, endPoint x: 1098, endPoint y: 195, distance: 241.8
click at [1113, 195] on div "New Add User Quick Add Quick Connect Quick Convert Lead Bulk Actions Send Email…" at bounding box center [875, 179] width 1340 height 39
type input "r"
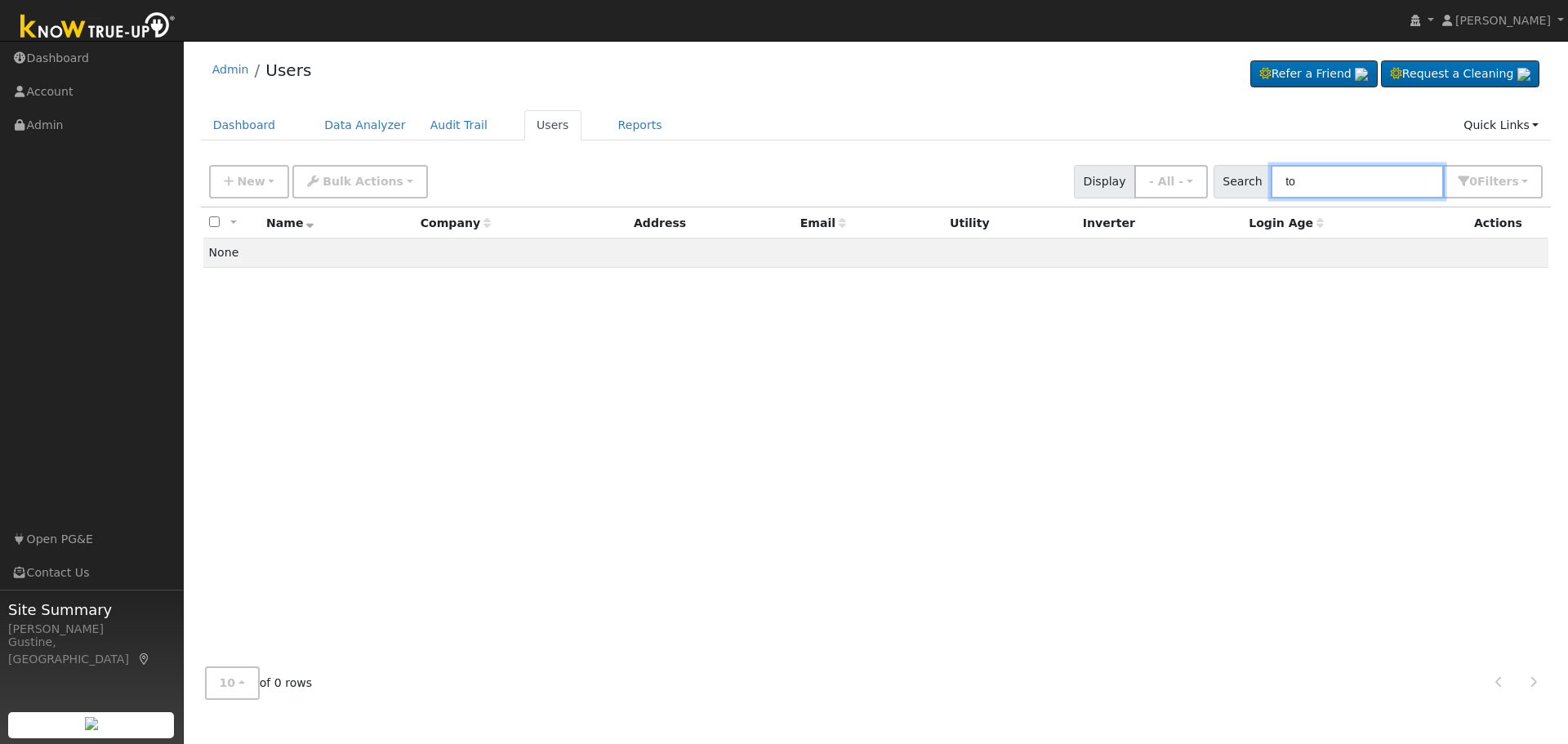
drag, startPoint x: 1338, startPoint y: 171, endPoint x: 967, endPoint y: 137, distance: 372.6
click at [968, 138] on div "Admin Users Refer a Friend Request a Cleaning" at bounding box center [876, 380] width 1368 height 663
paste input "Toribi"
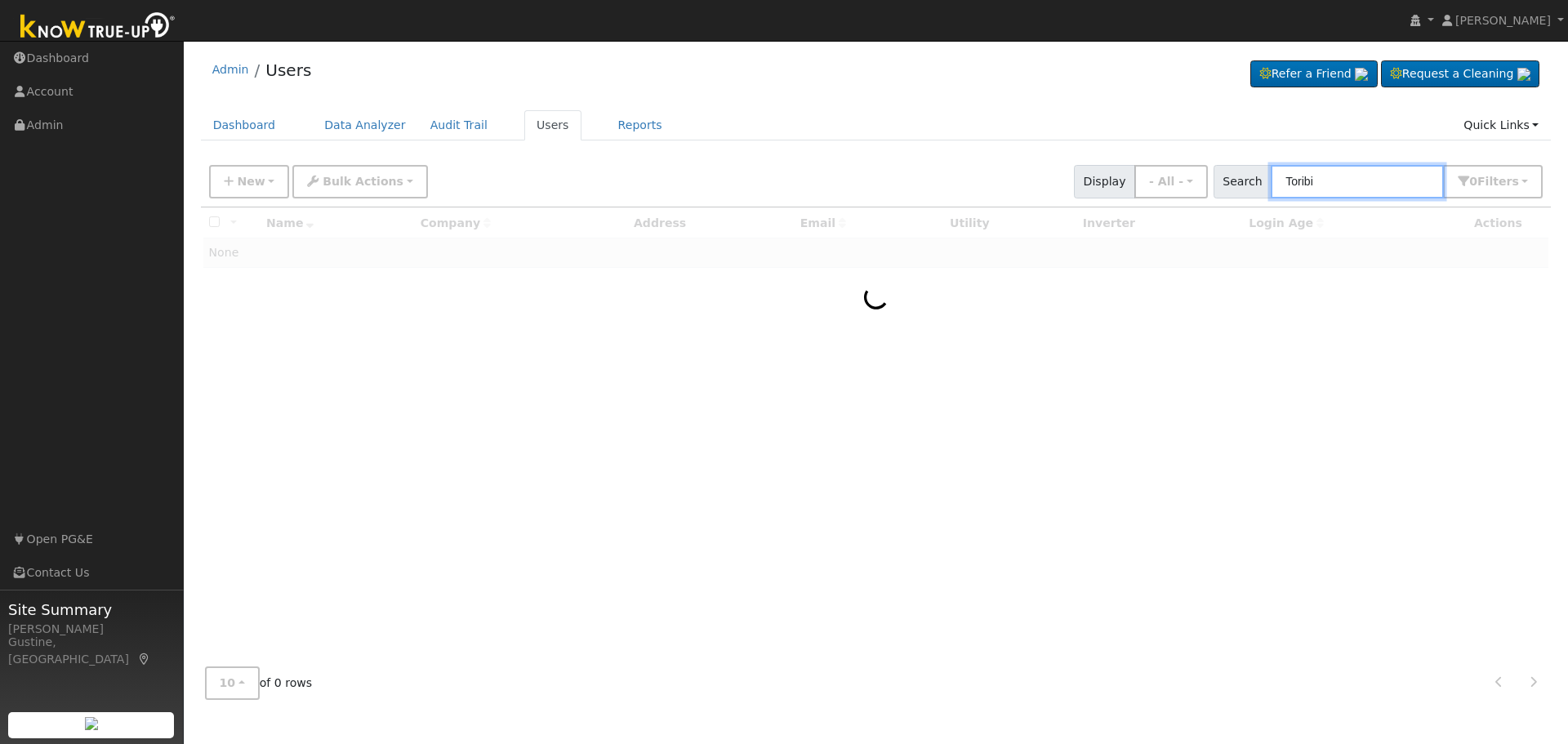
type input "Toribi"
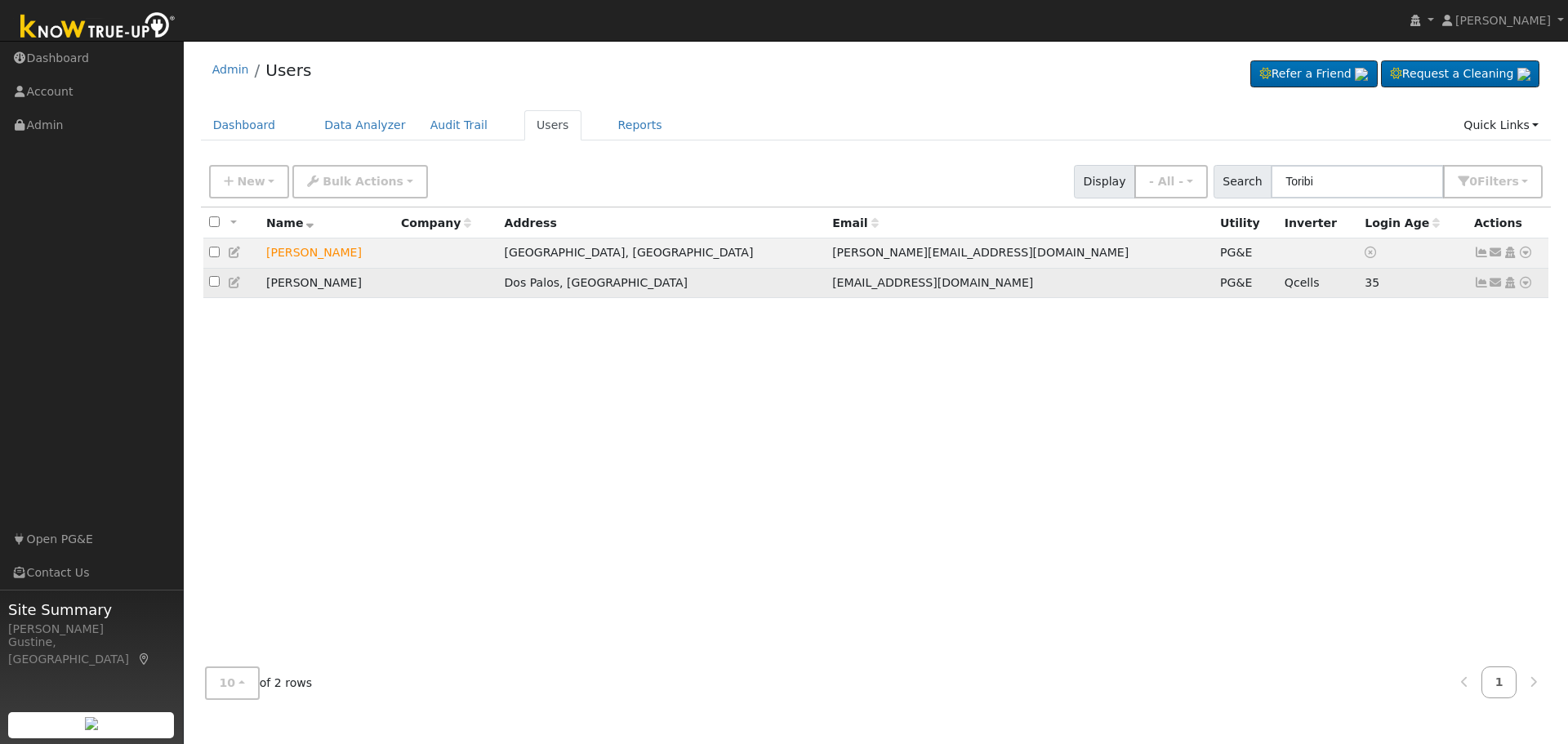
click at [1480, 287] on icon at bounding box center [1481, 283] width 15 height 11
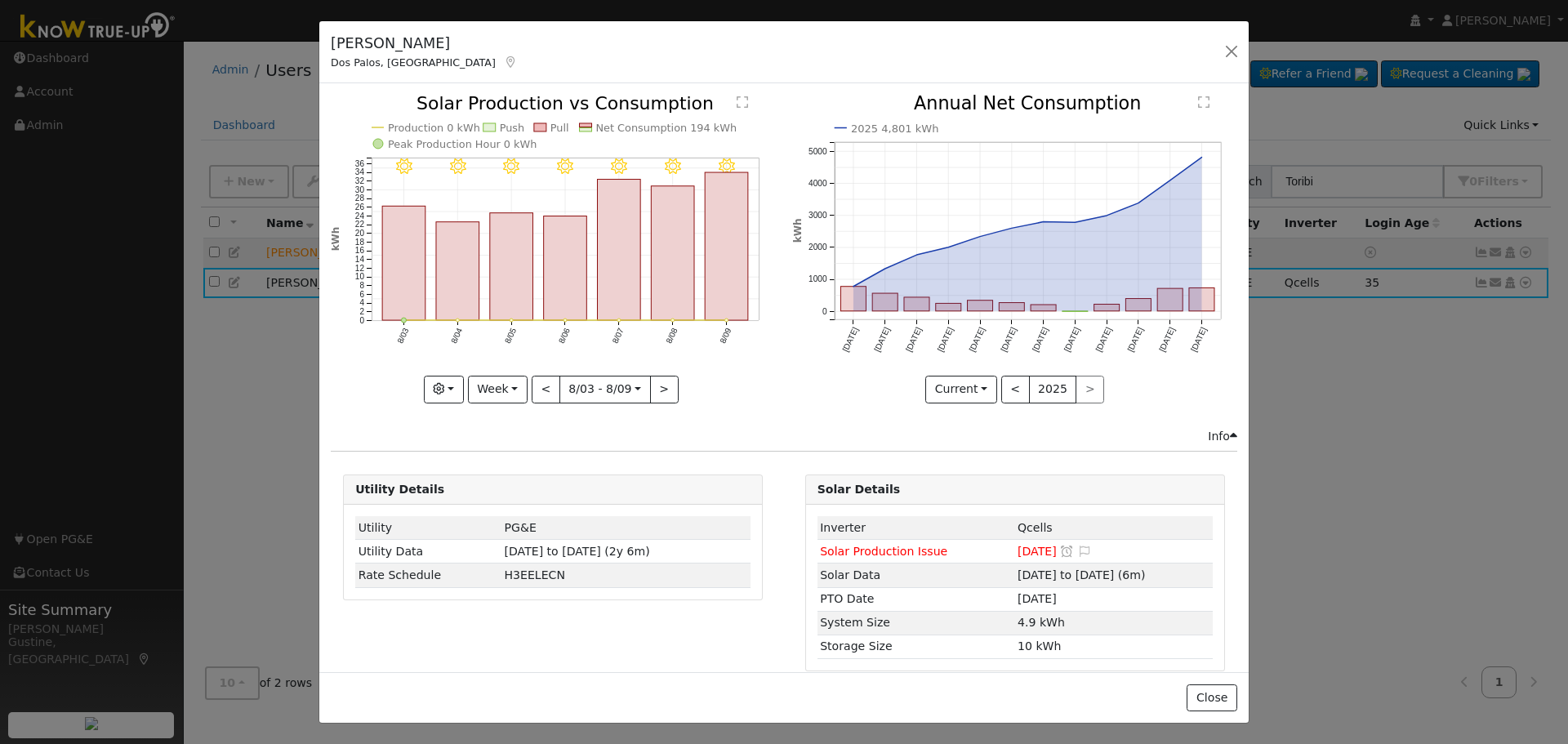
click at [690, 250] on icon "8/09 - Clear 8/08 - Clear 8/07 - Clear 8/06 - Clear 8/05 - Clear 8/04 - Clear 8…" at bounding box center [553, 248] width 444 height 306
click at [507, 394] on button "Week" at bounding box center [497, 390] width 60 height 28
click at [518, 482] on link "Year" at bounding box center [525, 492] width 114 height 23
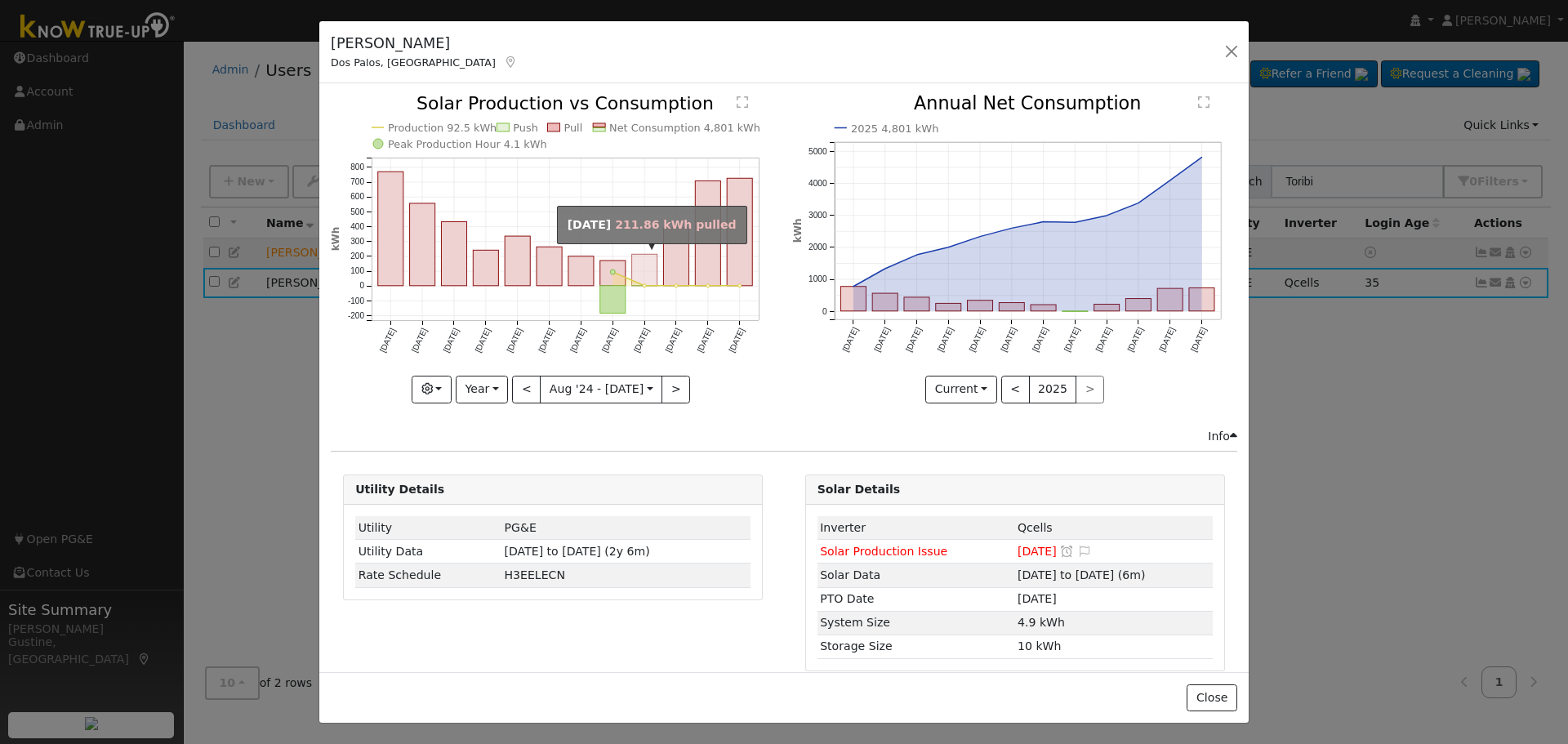
click at [647, 266] on rect "onclick=""" at bounding box center [645, 271] width 26 height 32
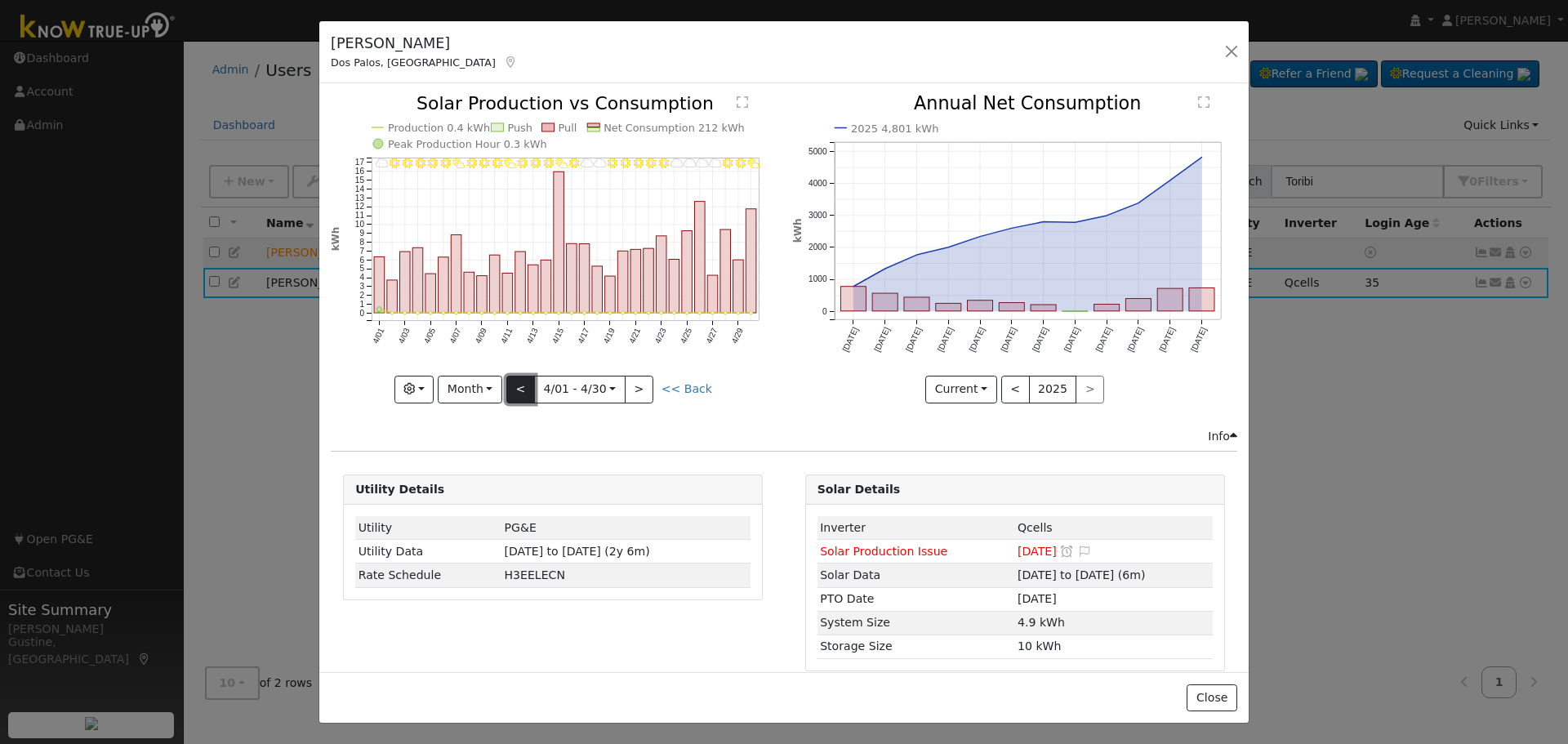
click at [518, 383] on button "<" at bounding box center [520, 390] width 28 height 28
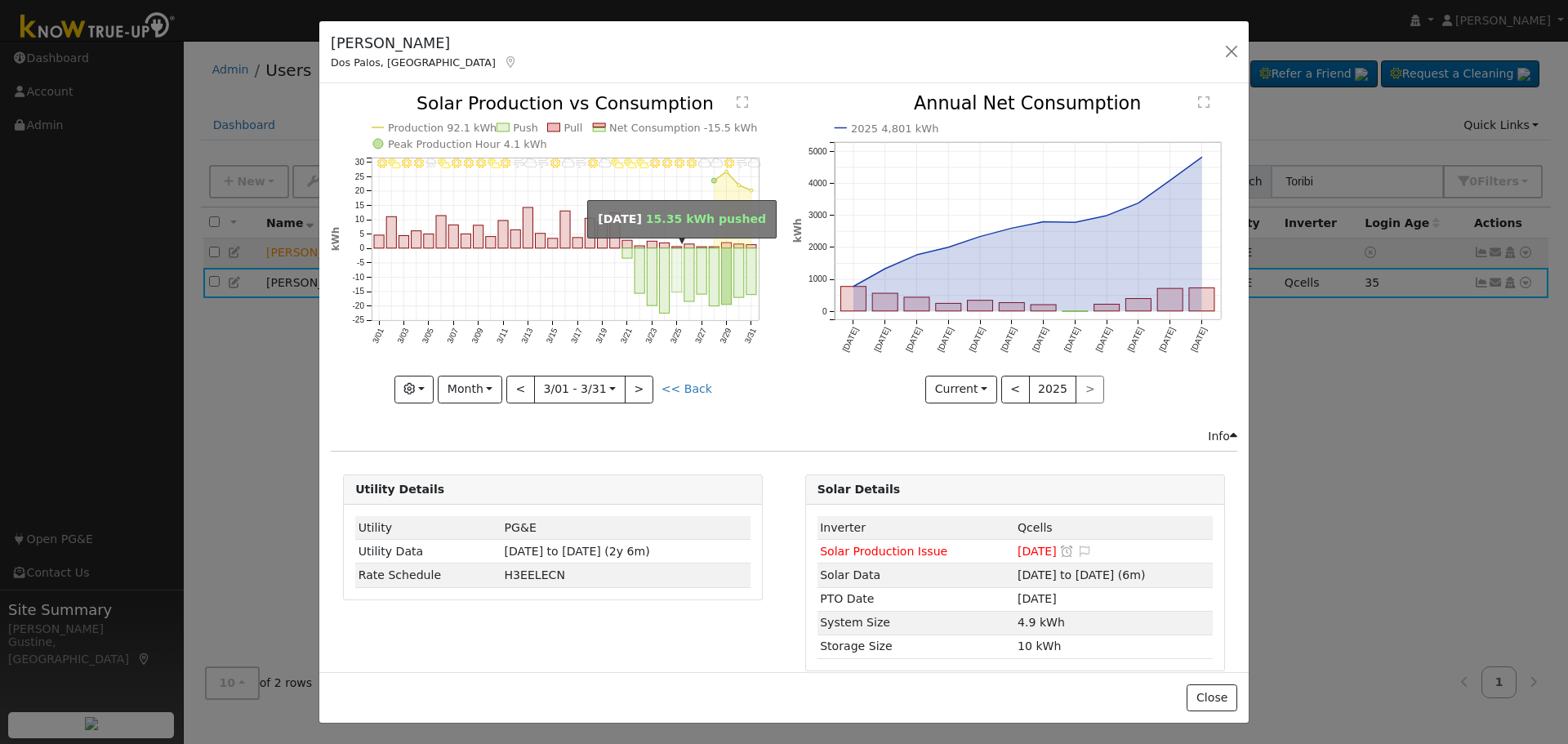
click at [672, 265] on rect "onclick=""" at bounding box center [677, 271] width 10 height 44
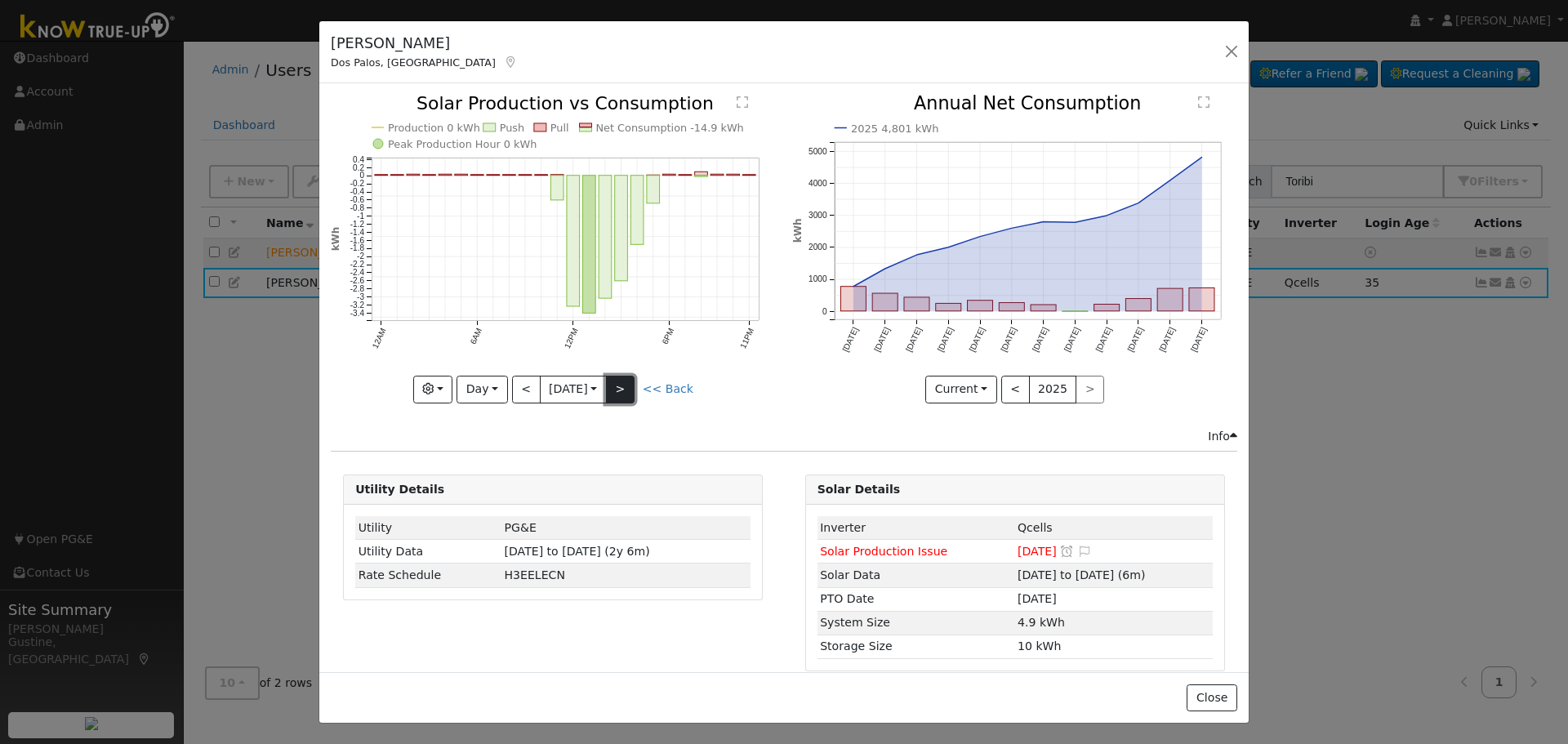
click at [624, 388] on button ">" at bounding box center [620, 390] width 28 height 28
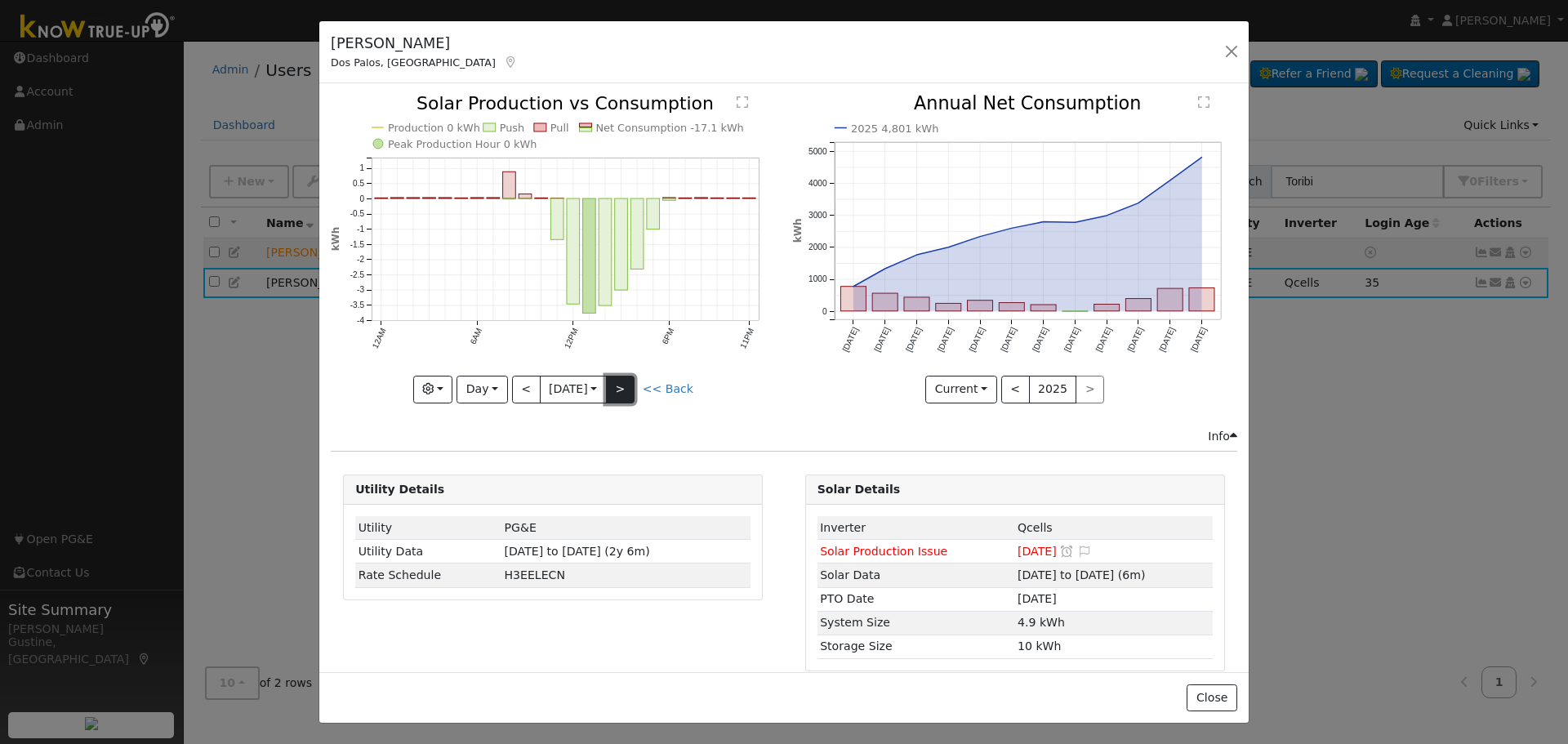
click at [634, 381] on button ">" at bounding box center [620, 390] width 28 height 28
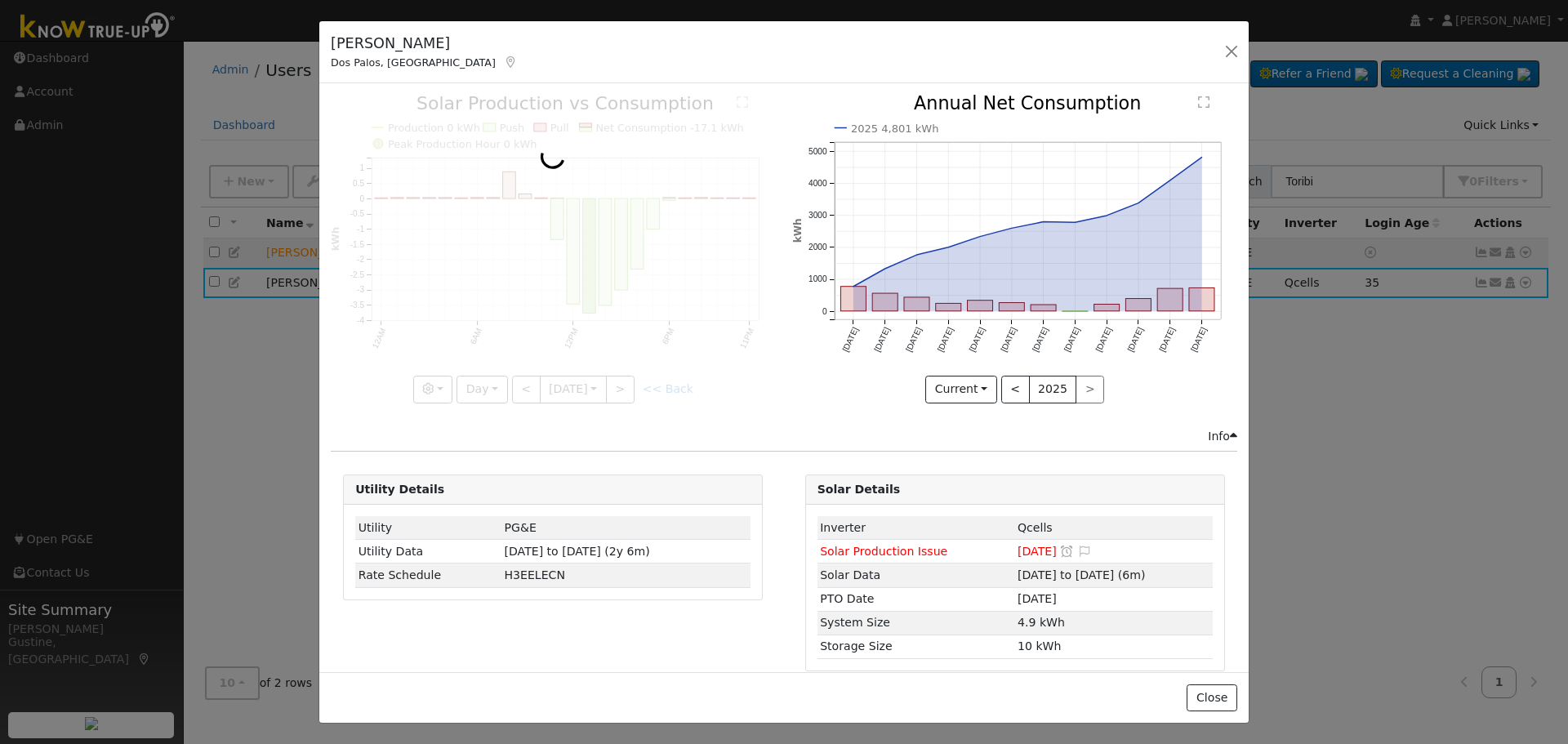
click at [634, 381] on div at bounding box center [553, 249] width 444 height 308
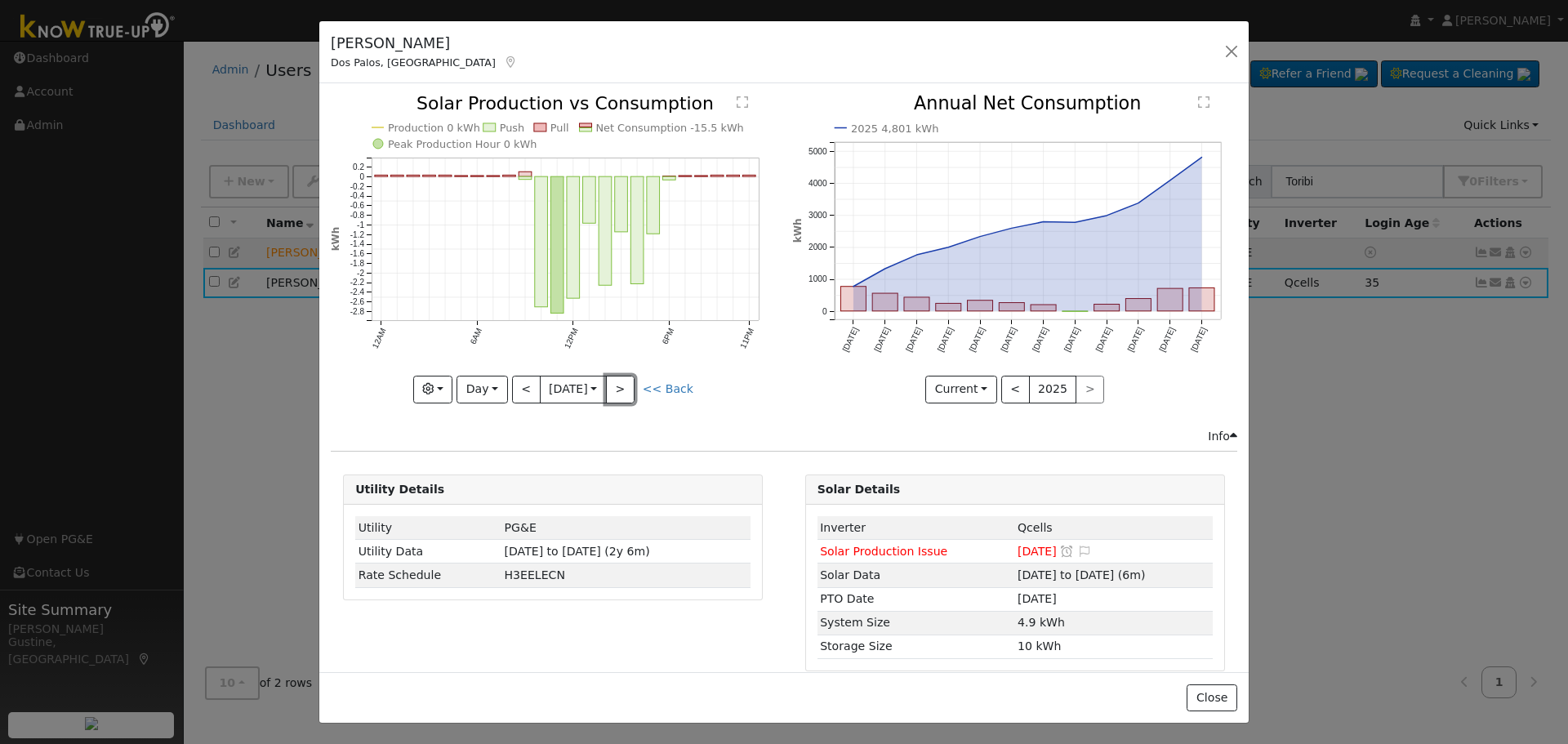
click at [634, 381] on button ">" at bounding box center [620, 390] width 28 height 28
click at [0, 0] on div at bounding box center [0, 0] width 0 height 0
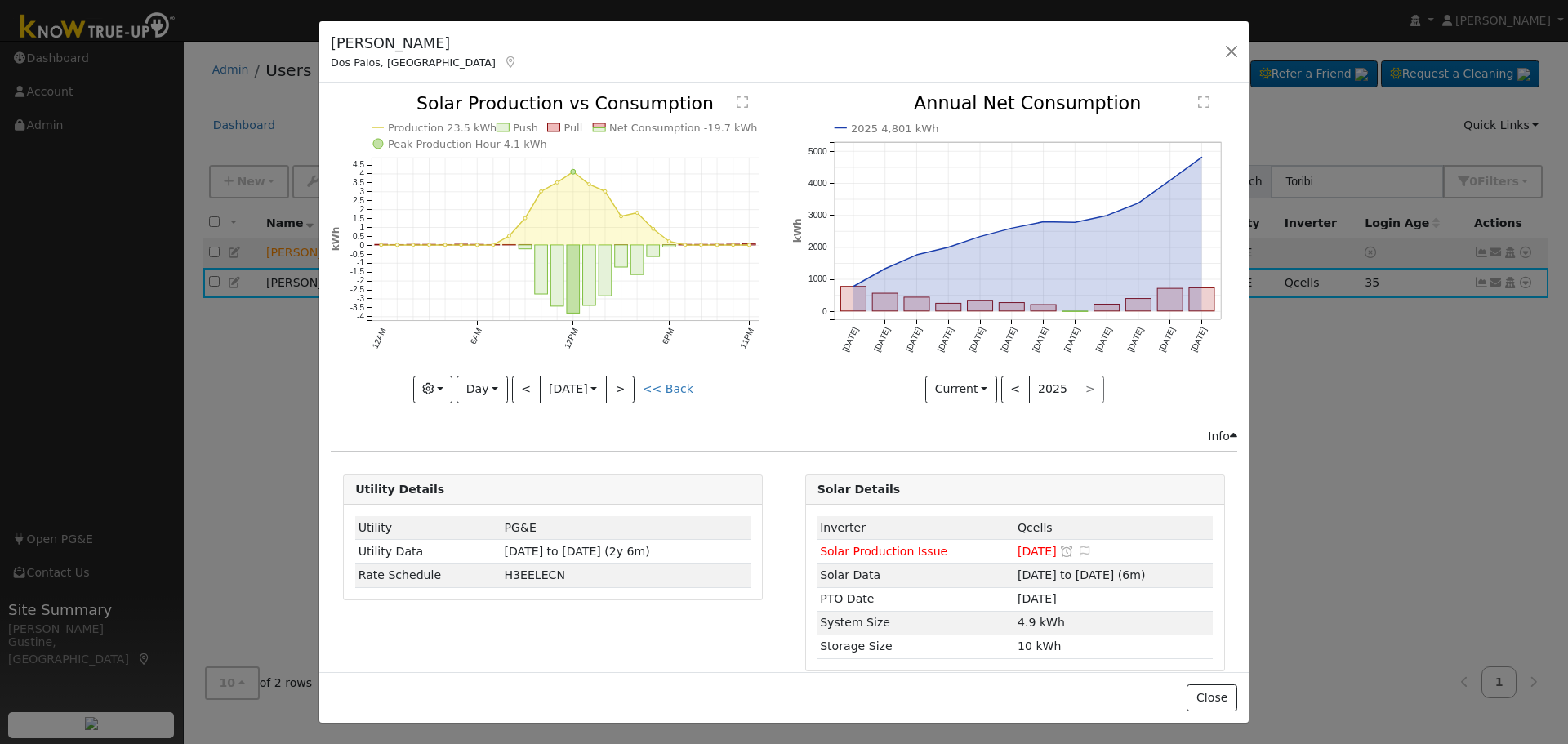
click at [634, 381] on div "Production 23.5 kWh Push Pull Net Consumption -19.7 kWh Peak Production Hour 4.…" at bounding box center [553, 249] width 444 height 308
click at [634, 381] on icon "Production 23.5 kWh Push Pull Net Consumption -19.7 kWh Peak Production Hour 4.…" at bounding box center [553, 248] width 444 height 306
click at [625, 393] on button ">" at bounding box center [620, 390] width 28 height 28
click at [615, 390] on button ">" at bounding box center [620, 390] width 28 height 28
click at [612, 383] on button ">" at bounding box center [620, 390] width 28 height 28
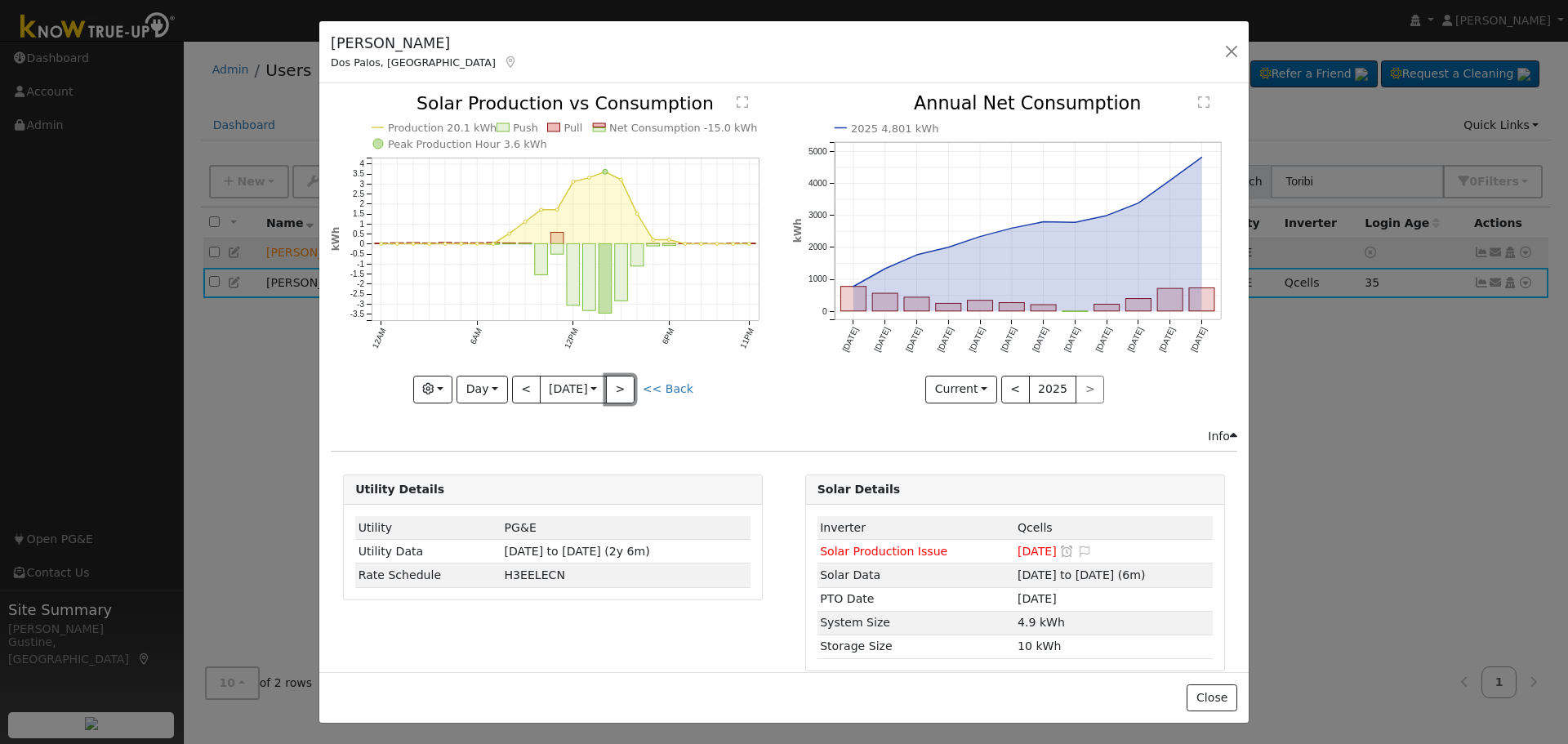
click at [613, 376] on button ">" at bounding box center [620, 390] width 28 height 28
type input "[DATE]"
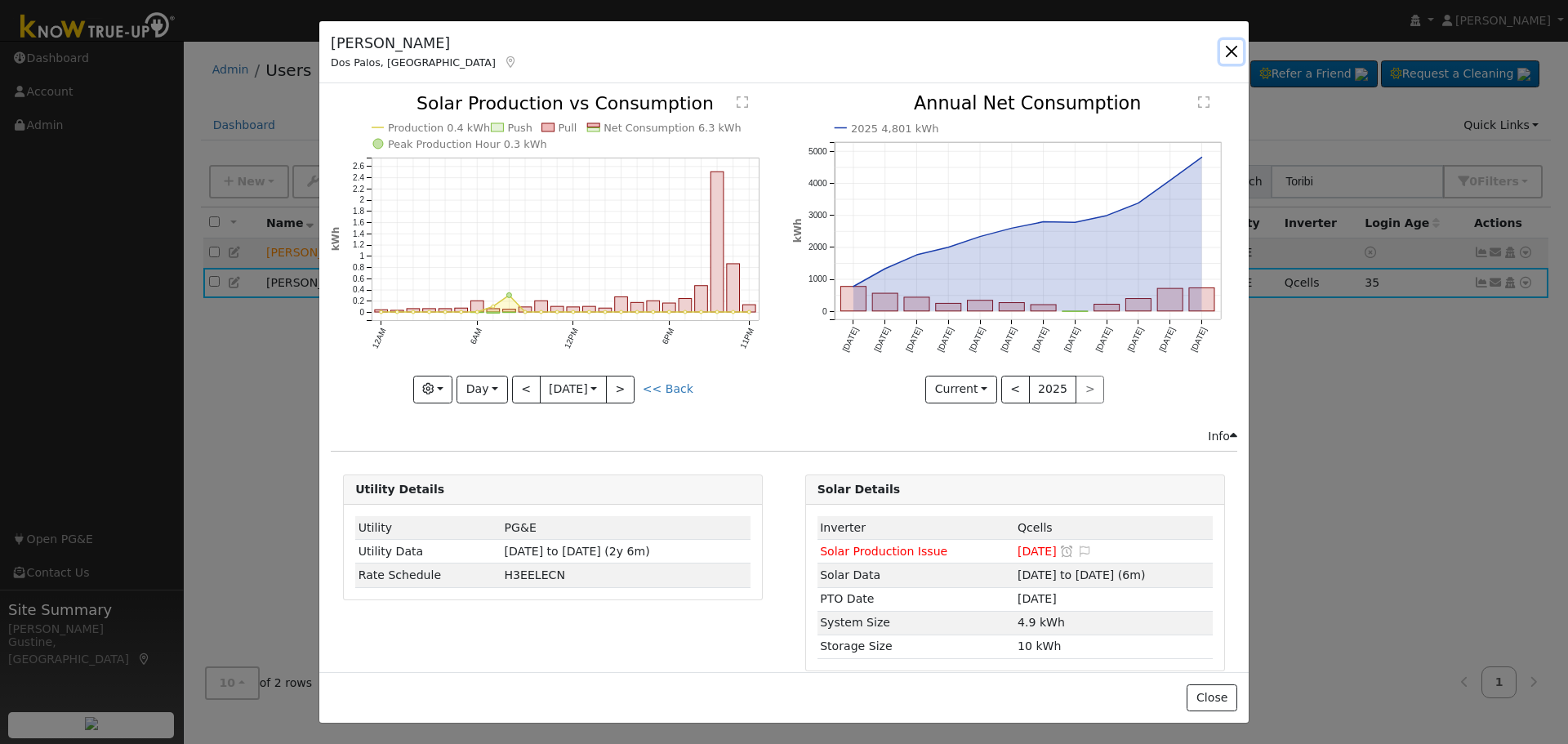
click at [1227, 53] on button "button" at bounding box center [1231, 51] width 23 height 23
